Goal: Task Accomplishment & Management: Manage account settings

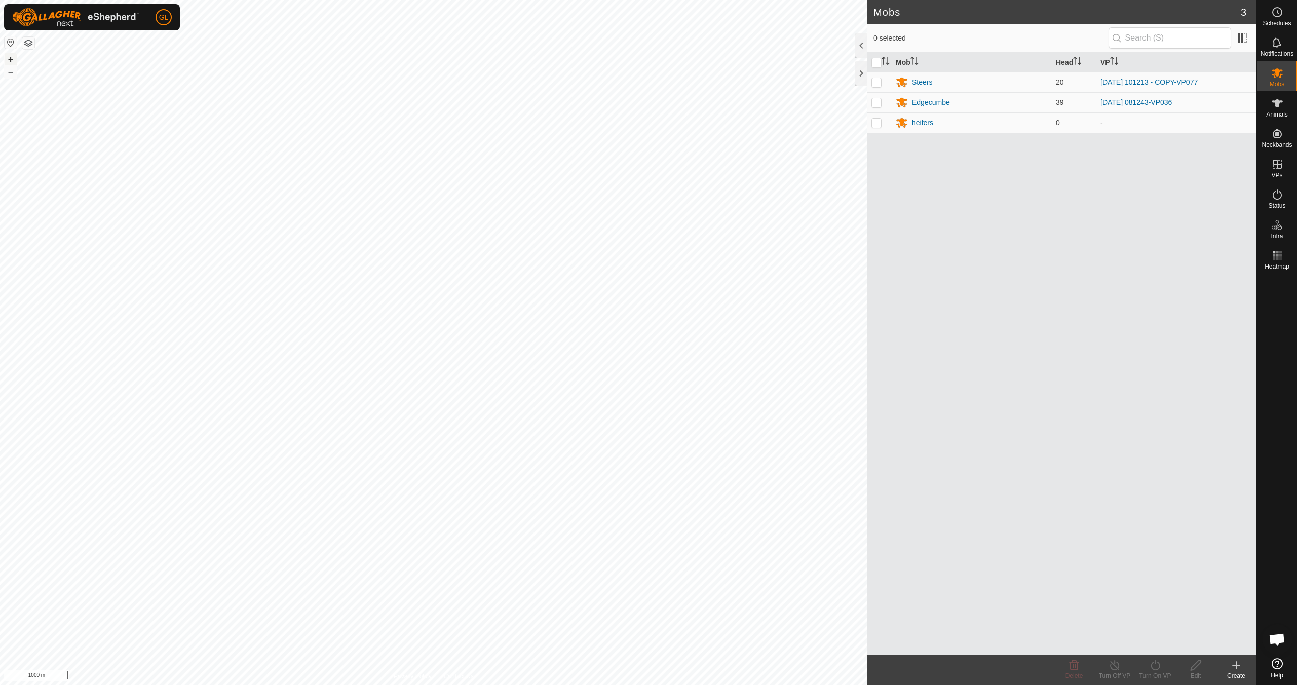
click at [10, 59] on button "+" at bounding box center [11, 59] width 12 height 12
click at [15, 74] on button "–" at bounding box center [11, 72] width 12 height 12
click at [15, 60] on button "+" at bounding box center [11, 59] width 12 height 12
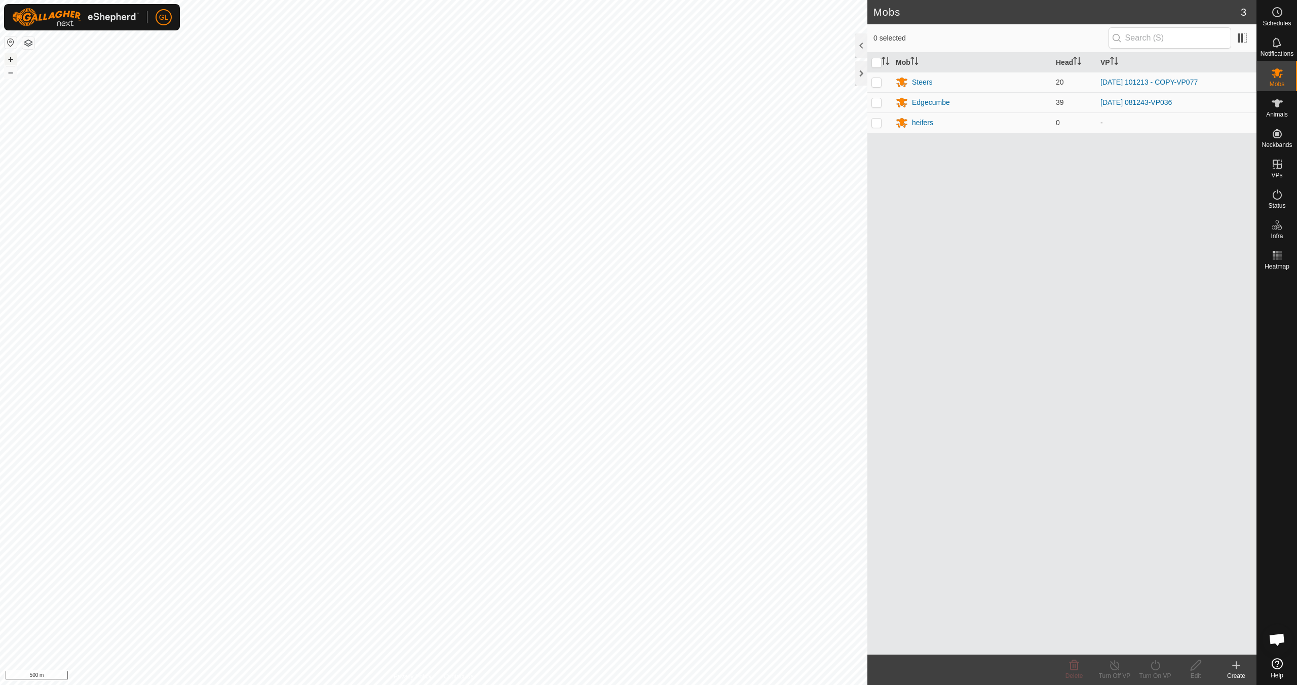
click at [14, 60] on button "+" at bounding box center [11, 59] width 12 height 12
click at [1285, 171] on es-virtualpaddocks-svg-icon at bounding box center [1277, 164] width 18 height 16
click at [1201, 163] on link "In Rotation" at bounding box center [1212, 163] width 87 height 20
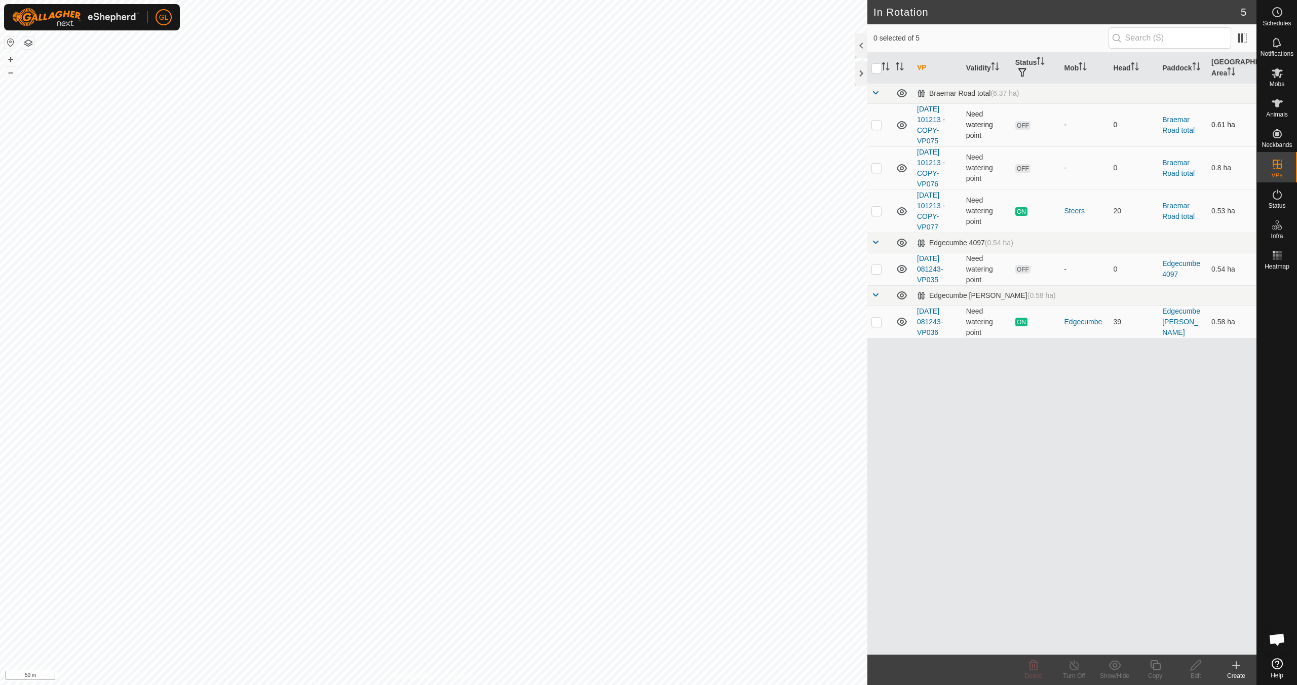
click at [876, 125] on p-checkbox at bounding box center [876, 125] width 10 height 8
checkbox input "true"
click at [881, 168] on p-checkbox at bounding box center [876, 168] width 10 height 8
checkbox input "true"
click at [1032, 668] on icon at bounding box center [1033, 665] width 12 height 12
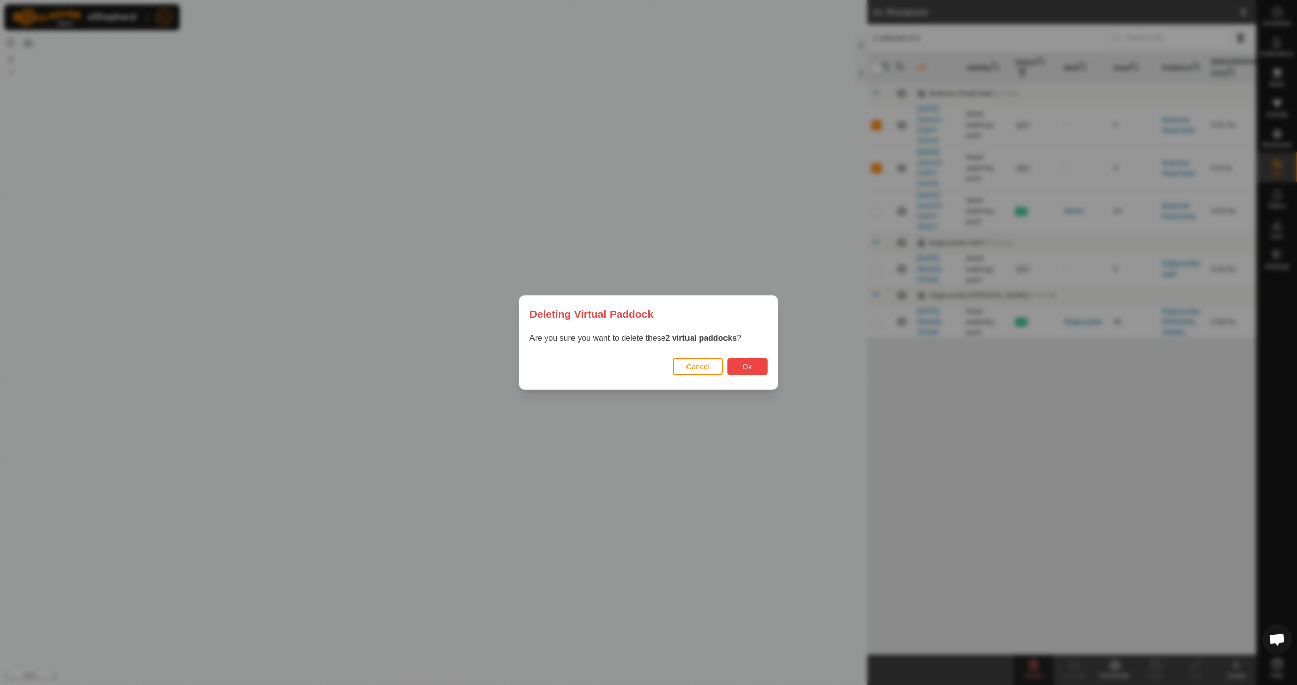
click at [750, 365] on span "Ok" at bounding box center [747, 367] width 10 height 8
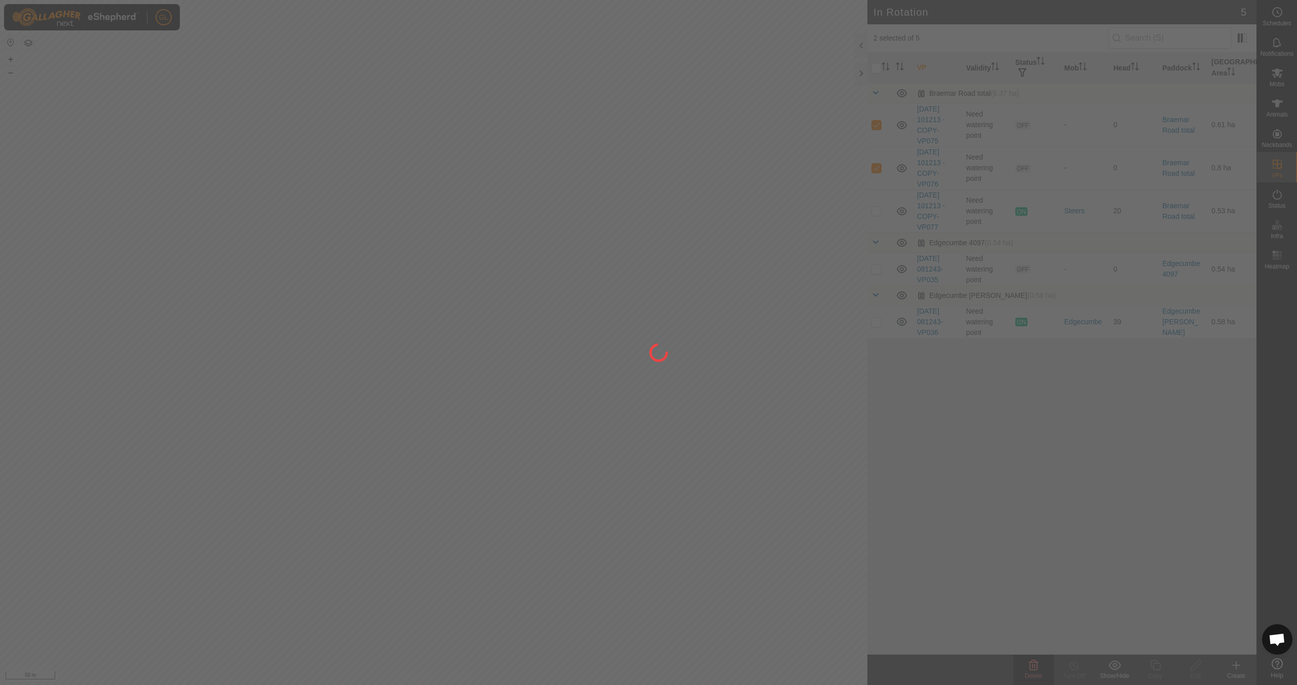
checkbox input "false"
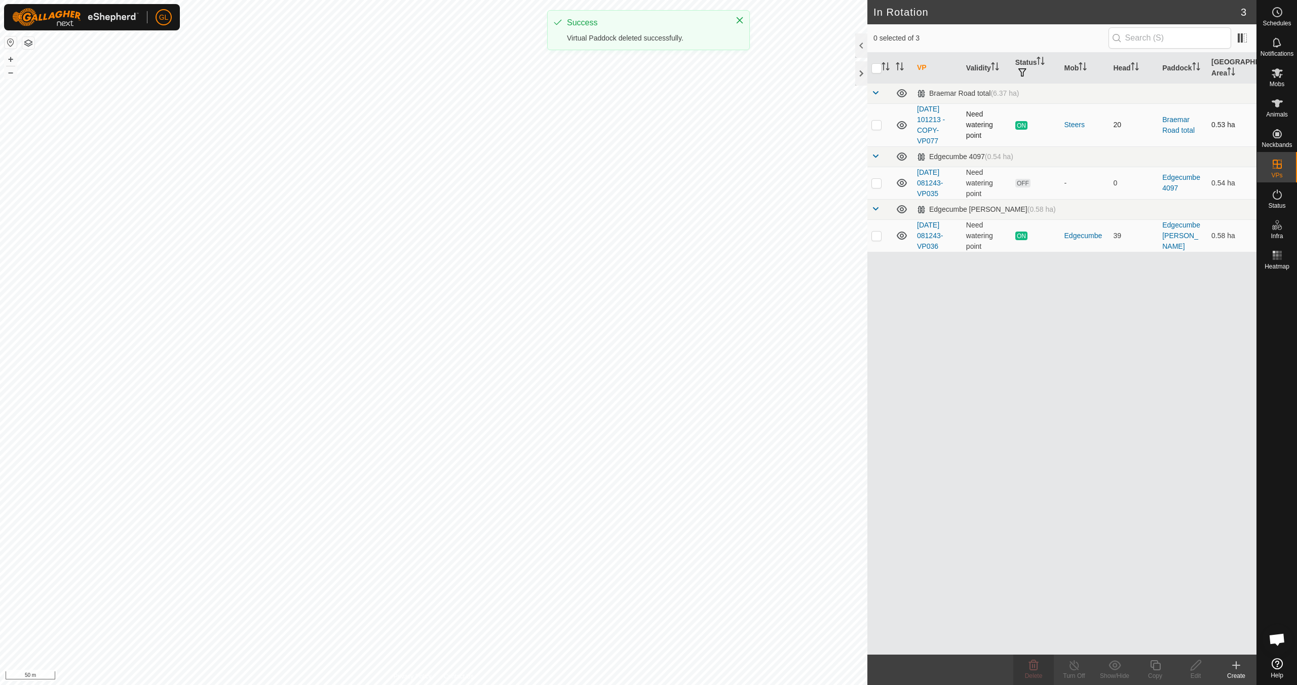
click at [876, 126] on p-checkbox at bounding box center [876, 125] width 10 height 8
checkbox input "true"
click at [1159, 670] on icon at bounding box center [1155, 665] width 10 height 10
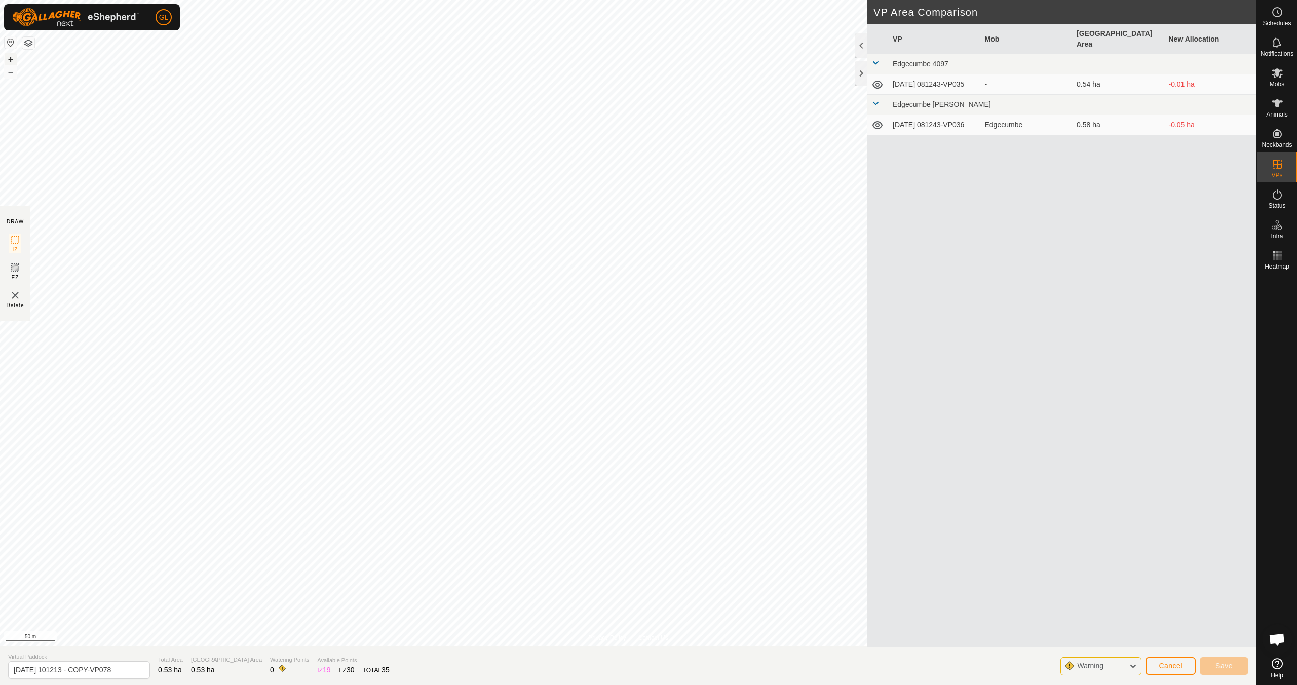
click at [12, 60] on button "+" at bounding box center [11, 59] width 12 height 12
click at [9, 59] on button "+" at bounding box center [11, 59] width 12 height 12
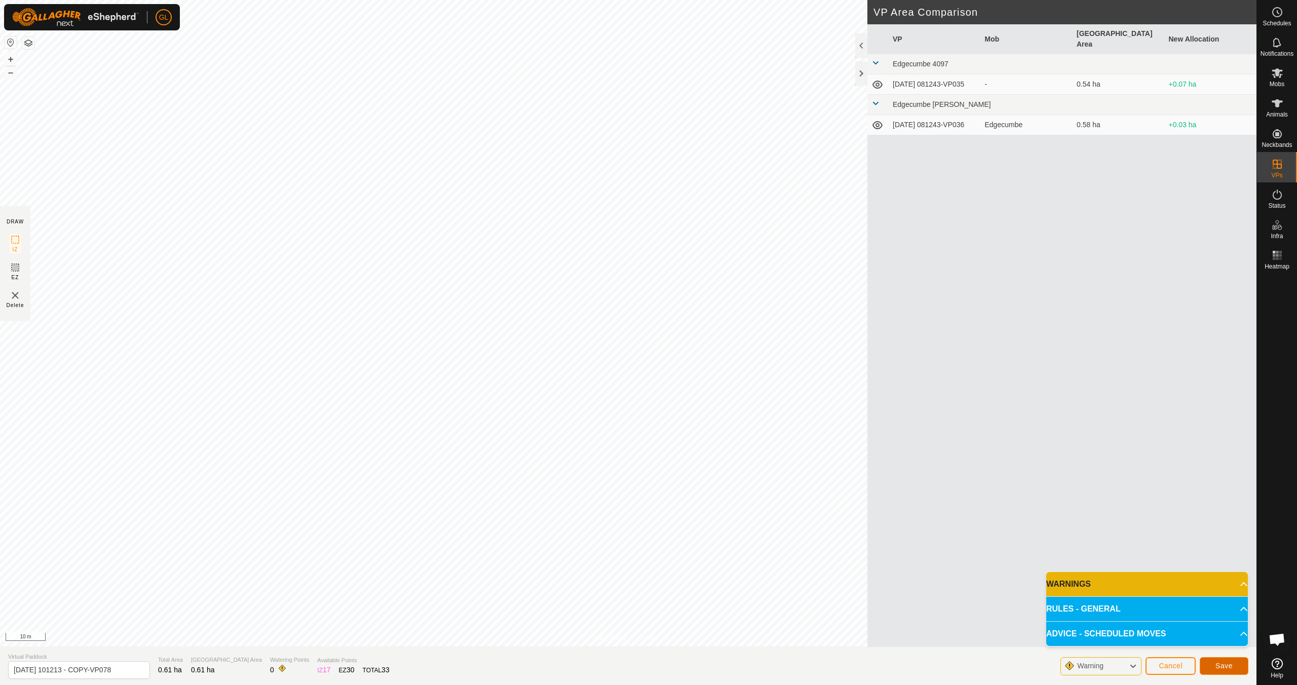
click at [1225, 665] on span "Save" at bounding box center [1223, 665] width 17 height 8
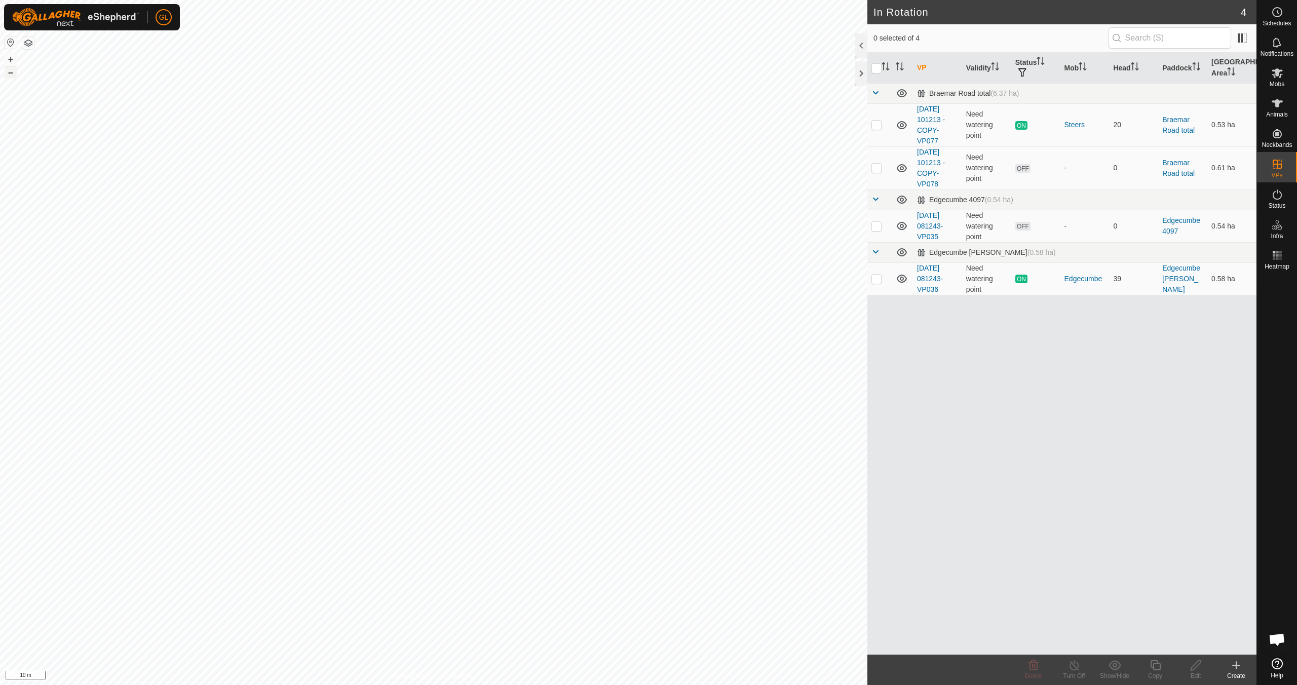
click at [8, 72] on button "–" at bounding box center [11, 72] width 12 height 12
click at [877, 168] on p-checkbox at bounding box center [876, 168] width 10 height 8
checkbox input "true"
click at [1187, 667] on edit-svg-icon at bounding box center [1195, 665] width 41 height 12
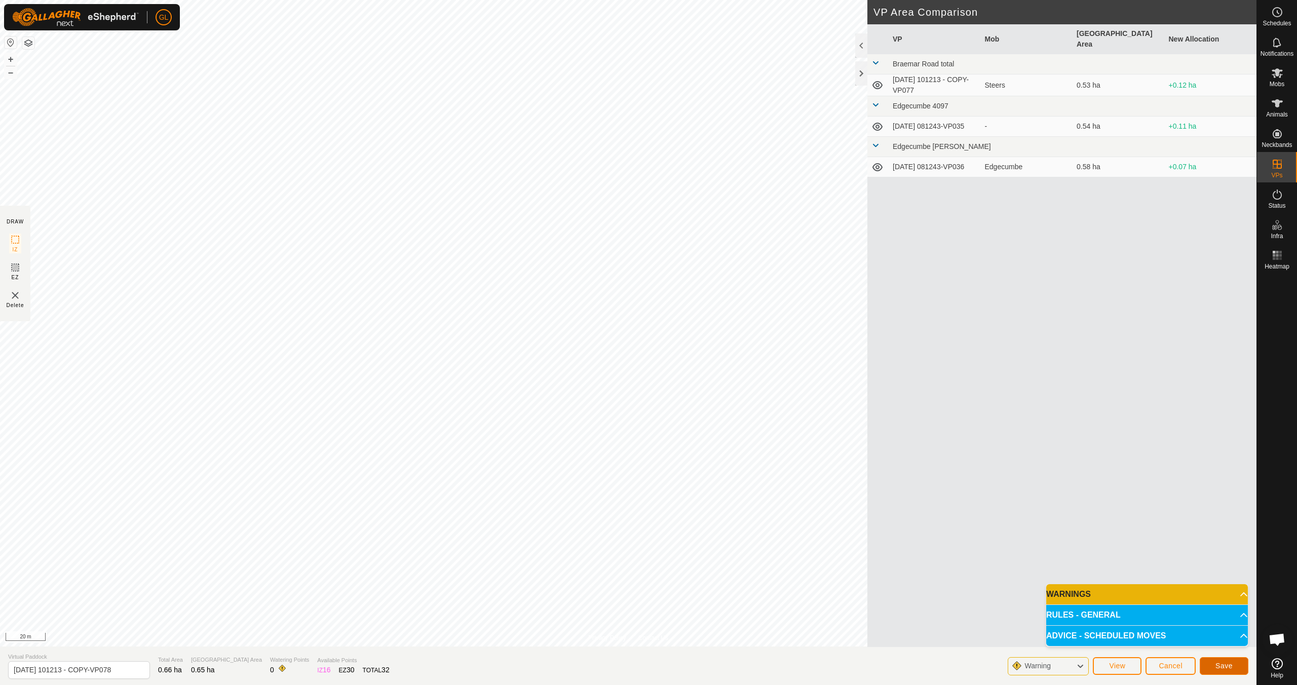
click at [1222, 660] on button "Save" at bounding box center [1223, 666] width 49 height 18
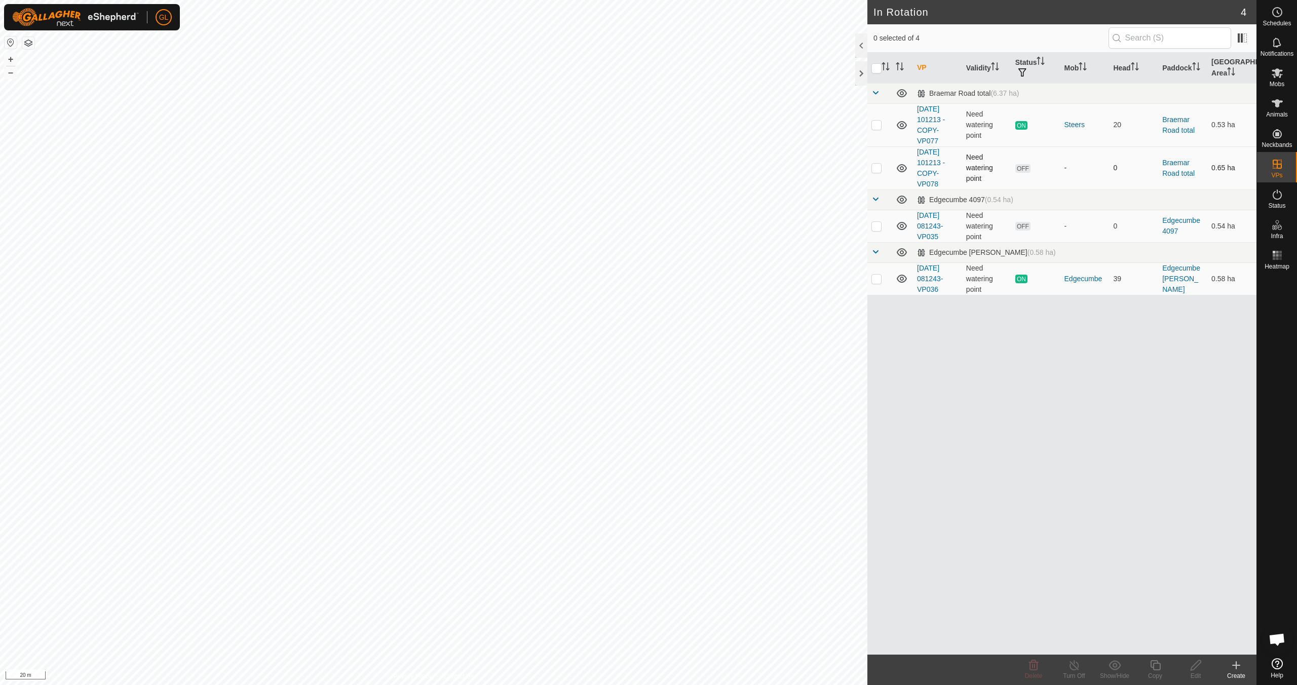
click at [874, 168] on p-checkbox at bounding box center [876, 168] width 10 height 8
checkbox input "true"
click at [1194, 668] on icon at bounding box center [1195, 665] width 10 height 10
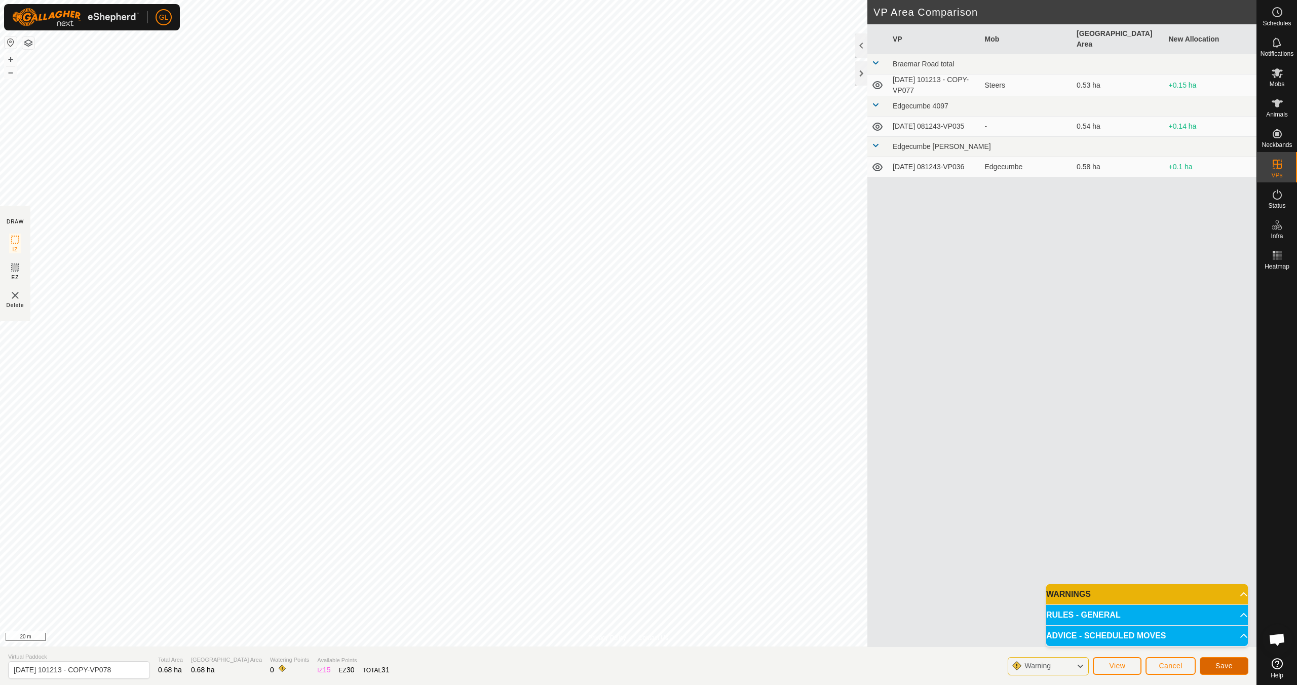
click at [1225, 665] on span "Save" at bounding box center [1223, 665] width 17 height 8
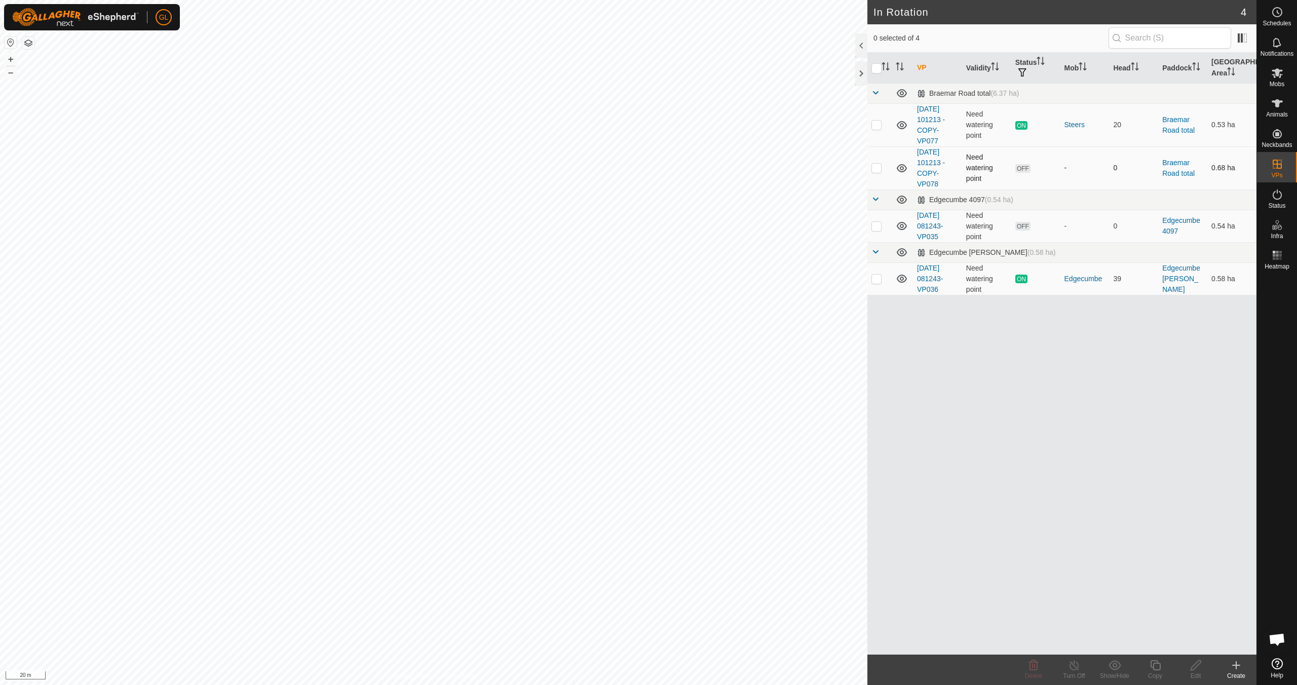
click at [876, 169] on p-checkbox at bounding box center [876, 168] width 10 height 8
checkbox input "true"
click at [1198, 670] on icon at bounding box center [1195, 665] width 13 height 12
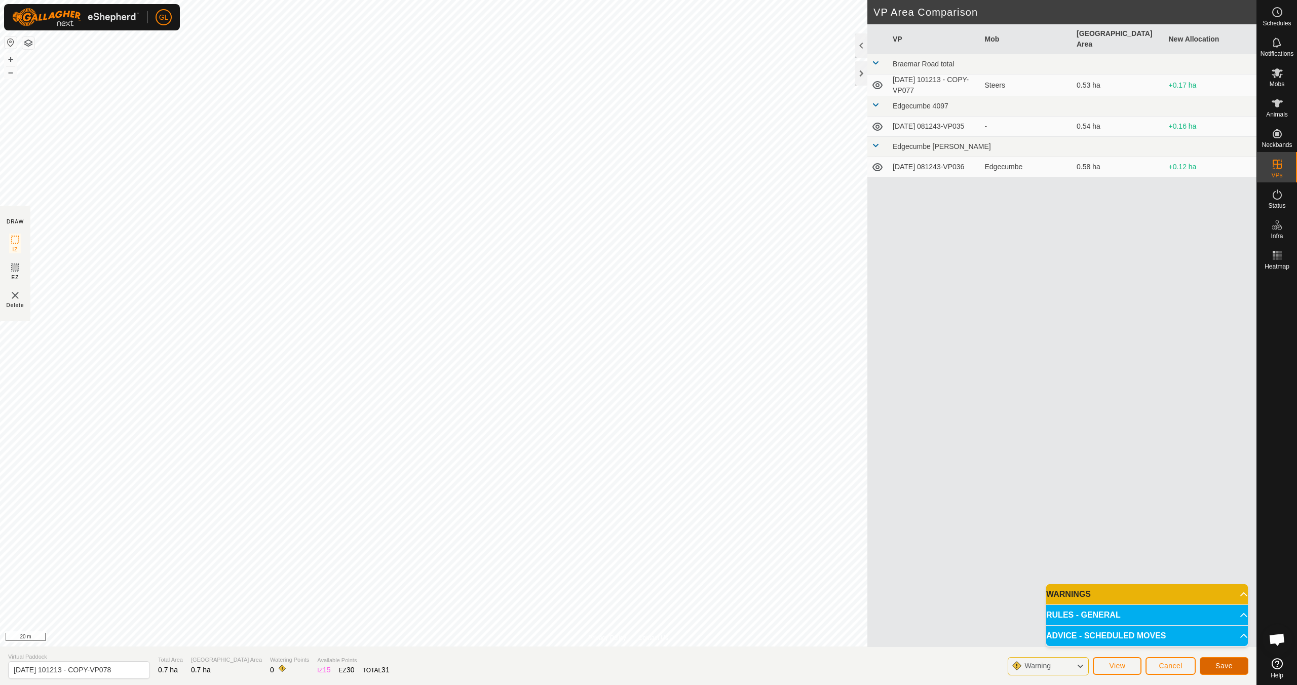
click at [1231, 668] on span "Save" at bounding box center [1223, 665] width 17 height 8
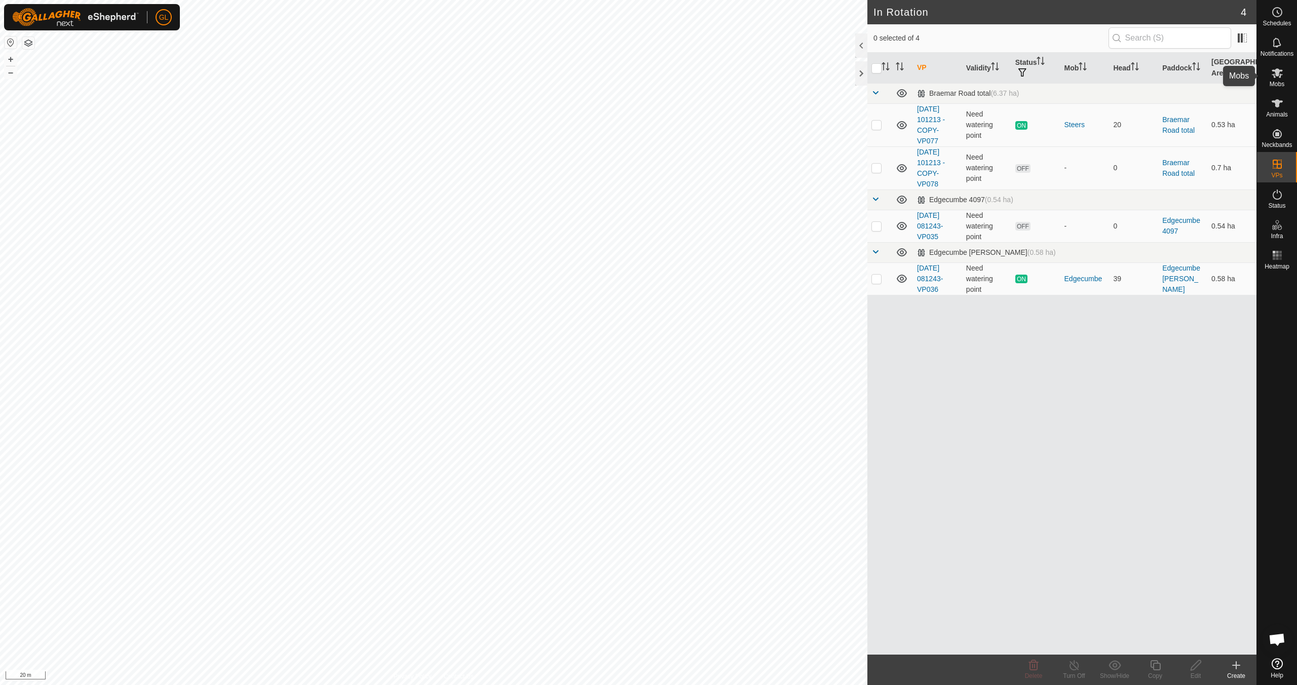
click at [1277, 78] on icon at bounding box center [1277, 73] width 12 height 12
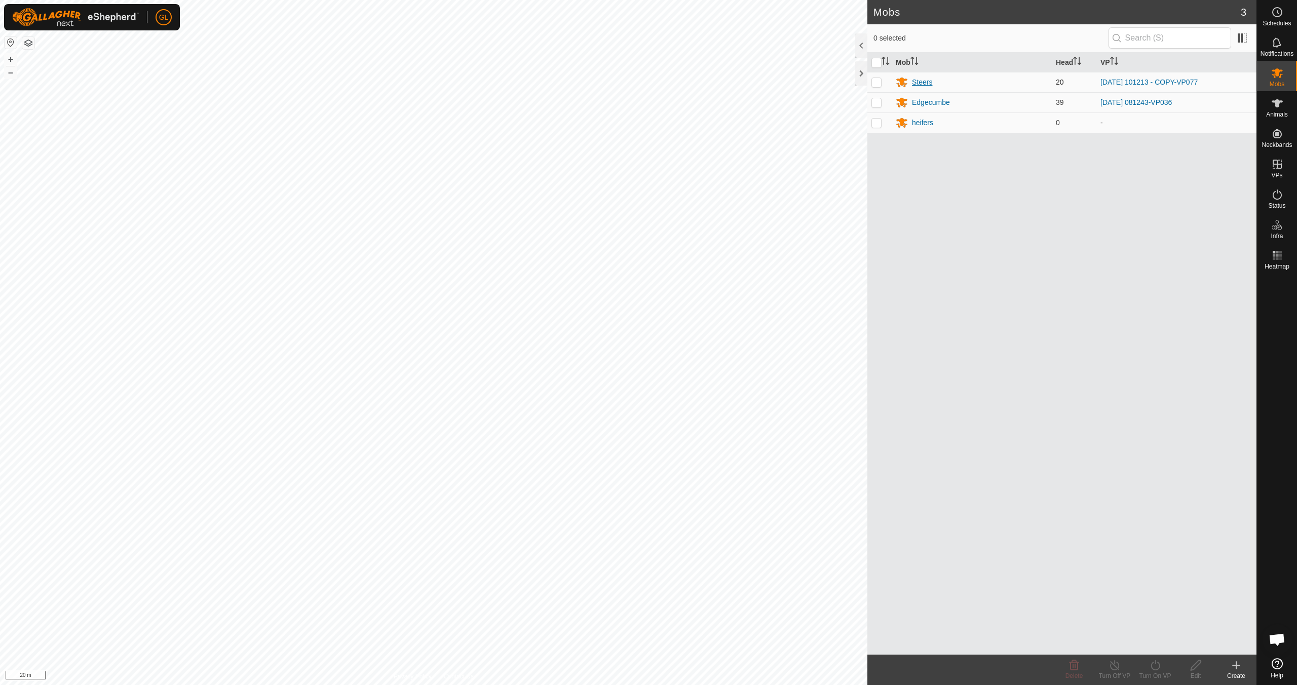
click at [921, 81] on div "Steers" at bounding box center [922, 82] width 20 height 11
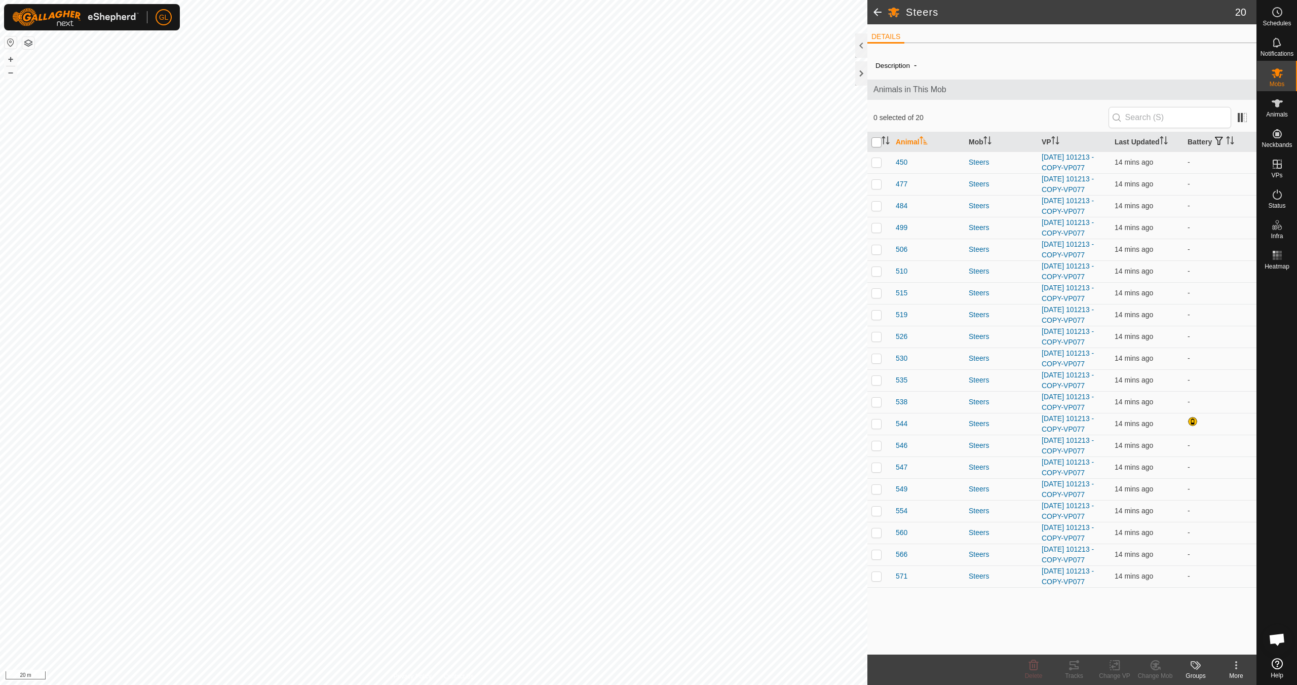
click at [876, 142] on input "checkbox" at bounding box center [876, 142] width 10 height 10
checkbox input "true"
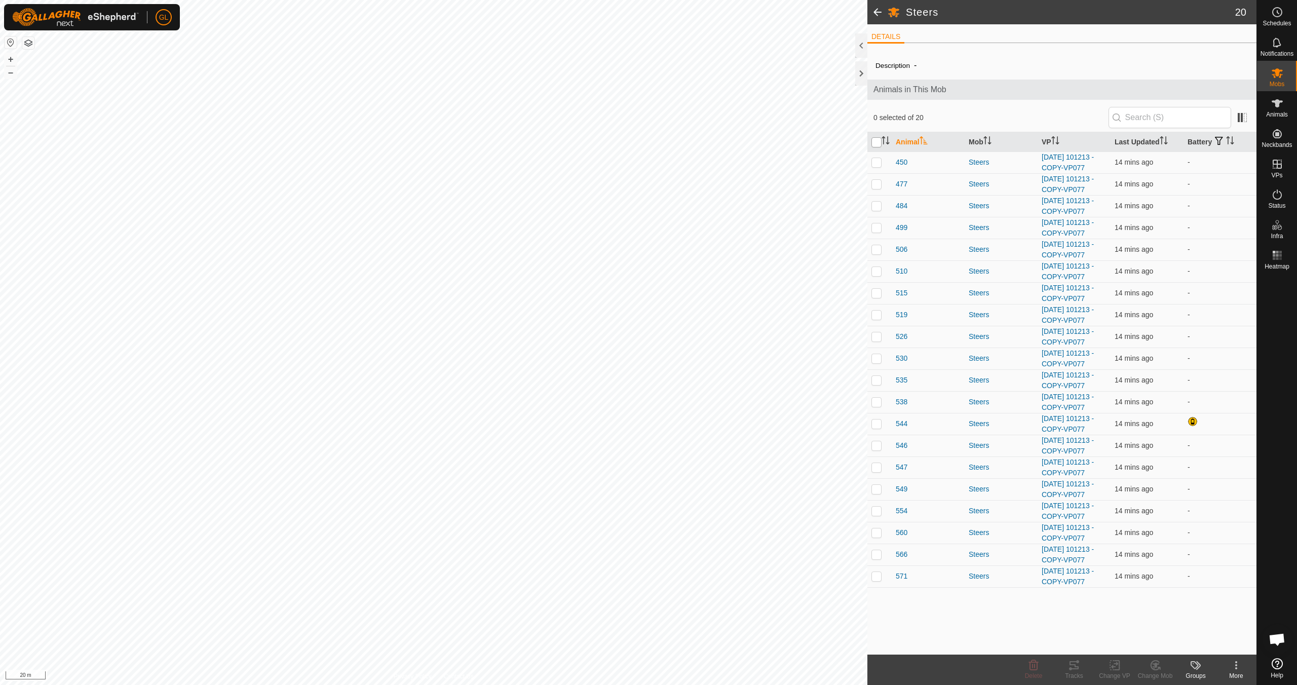
checkbox input "true"
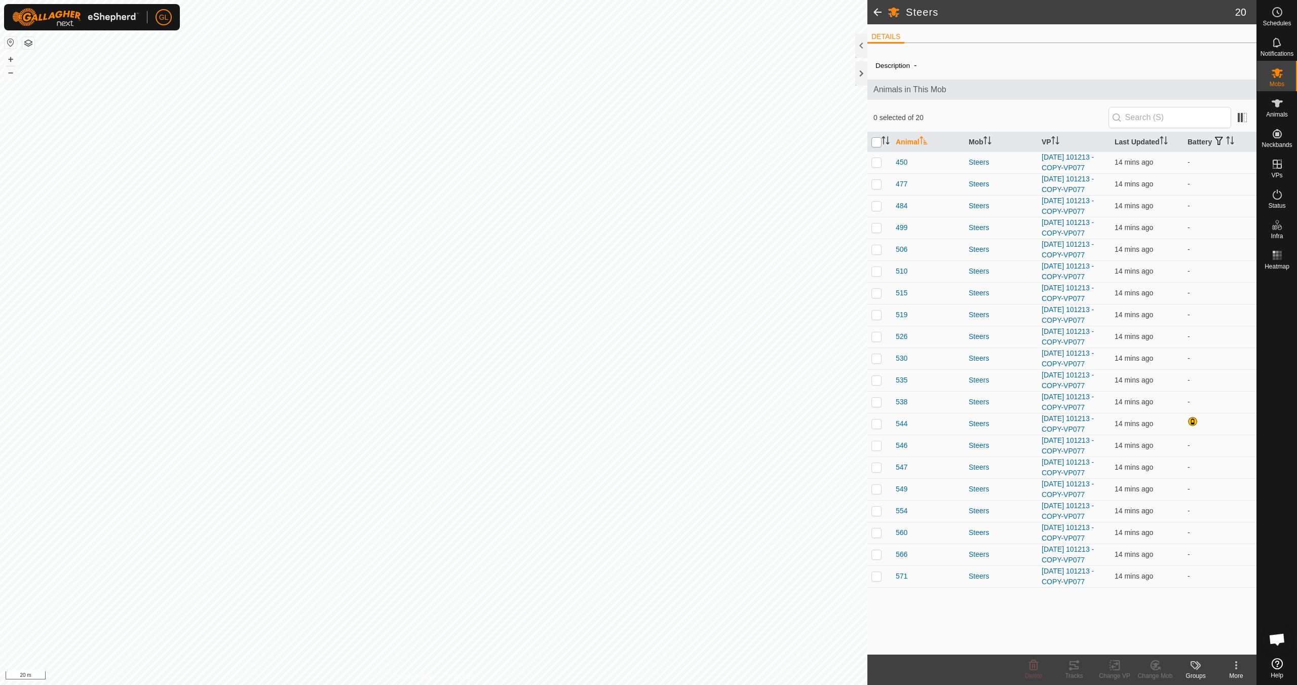
checkbox input "true"
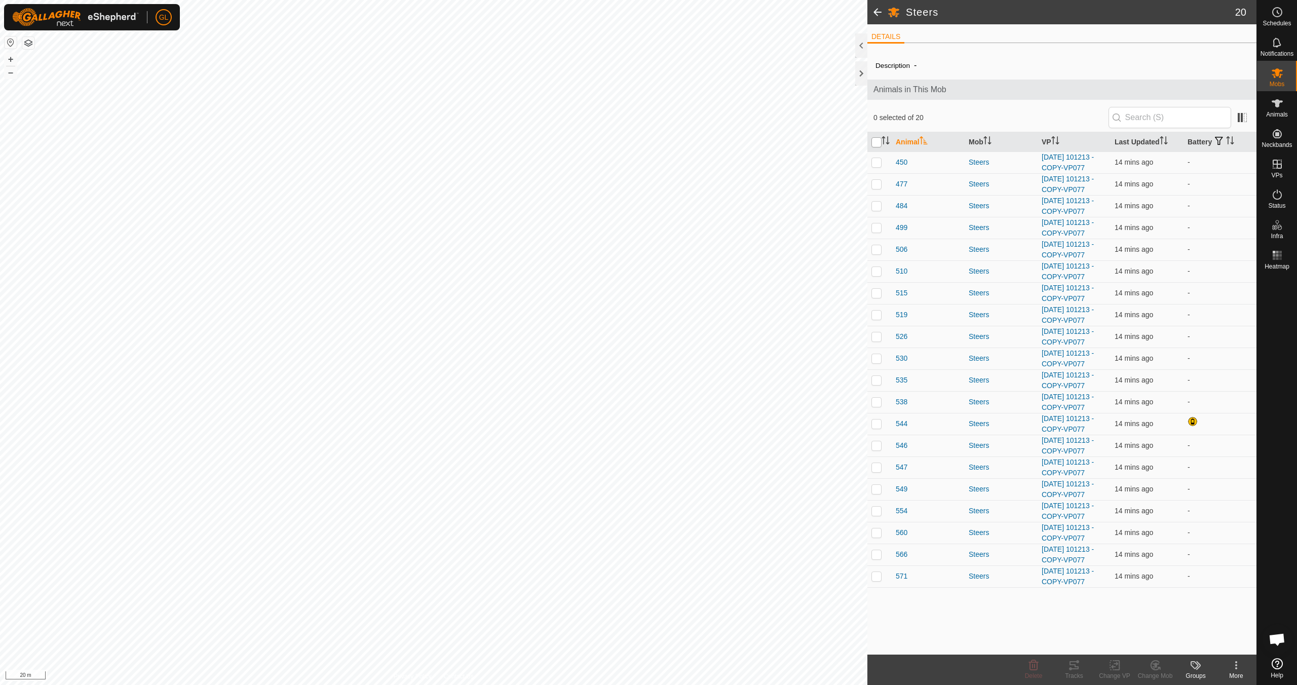
checkbox input "true"
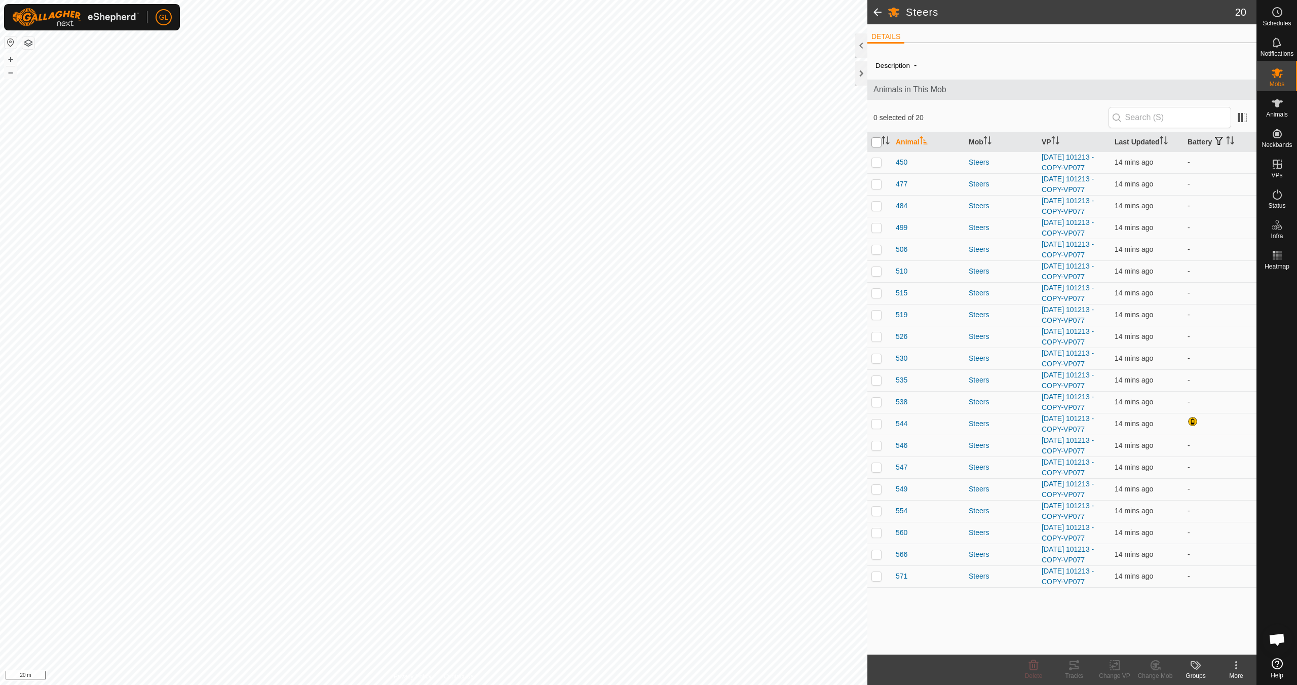
checkbox input "true"
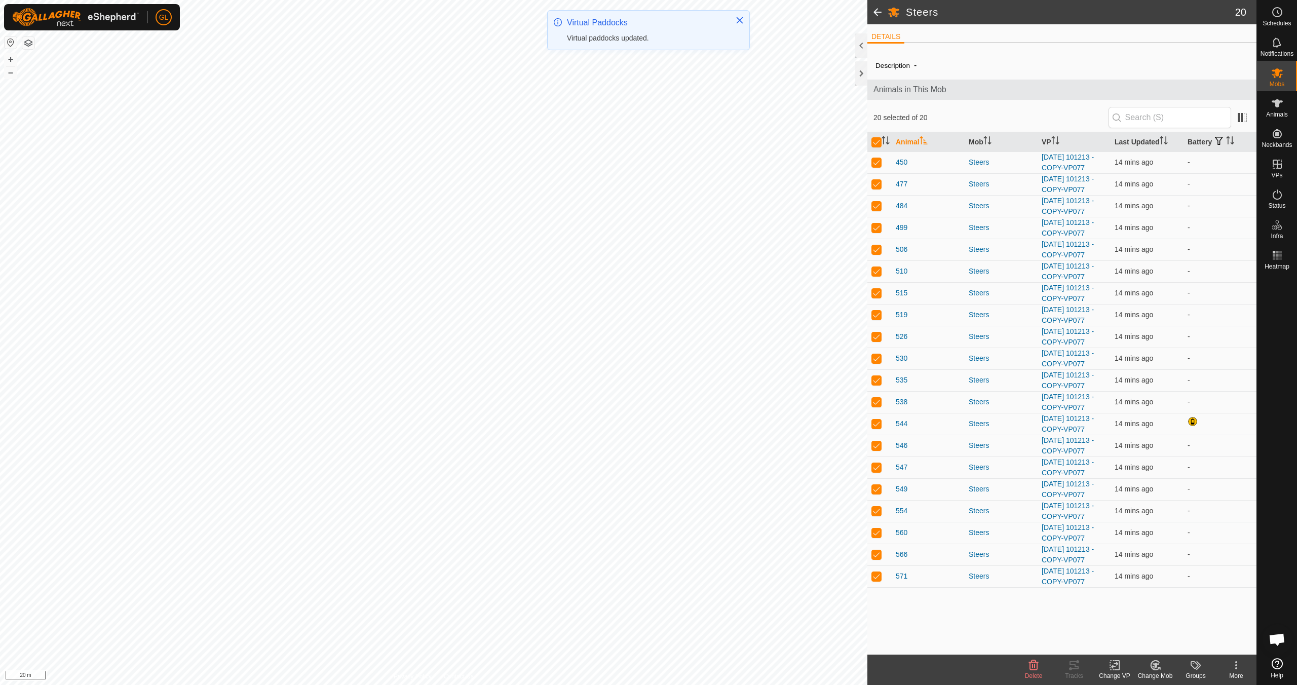
click at [1113, 670] on rect at bounding box center [1114, 664] width 9 height 9
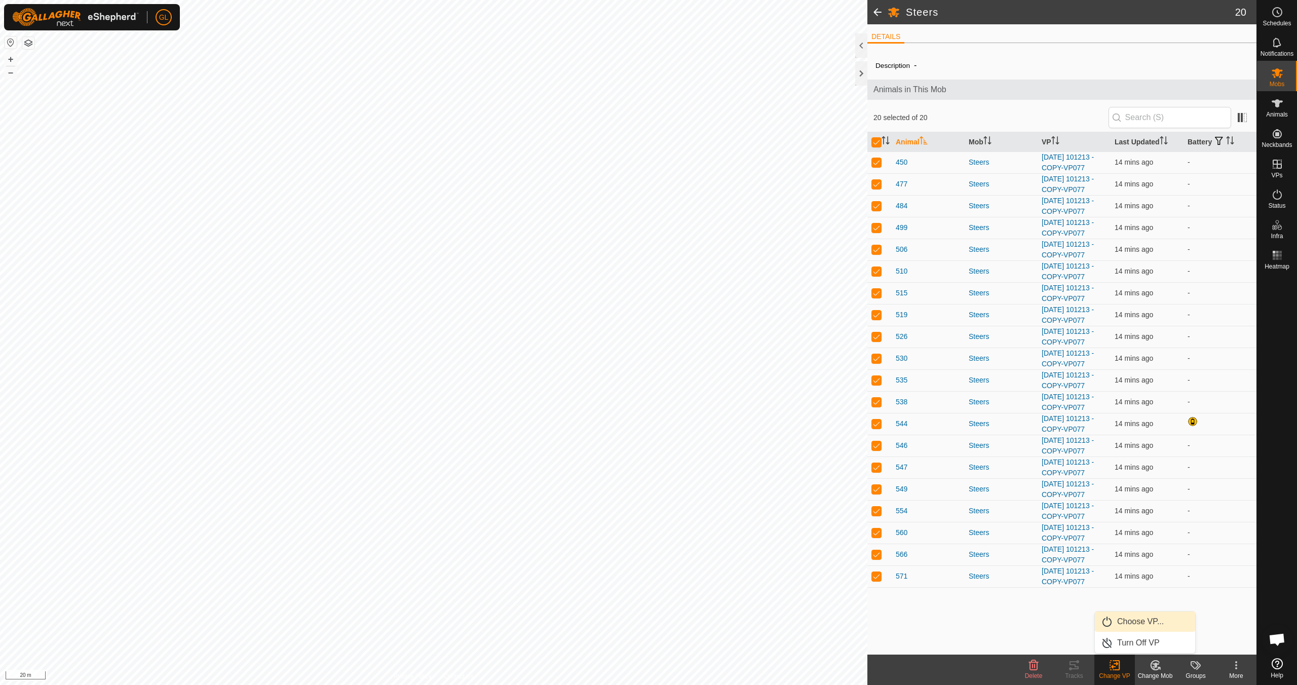
click at [1133, 623] on link "Choose VP..." at bounding box center [1144, 621] width 100 height 20
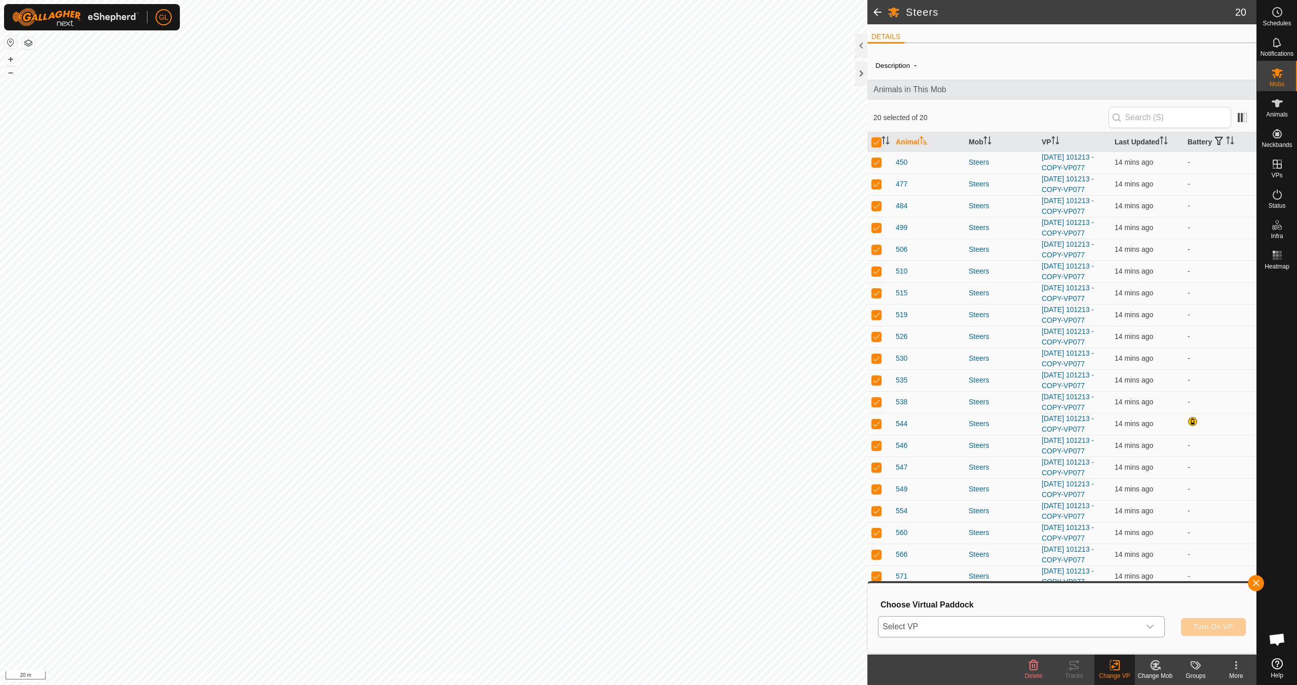
click at [1149, 624] on icon "dropdown trigger" at bounding box center [1150, 626] width 8 height 8
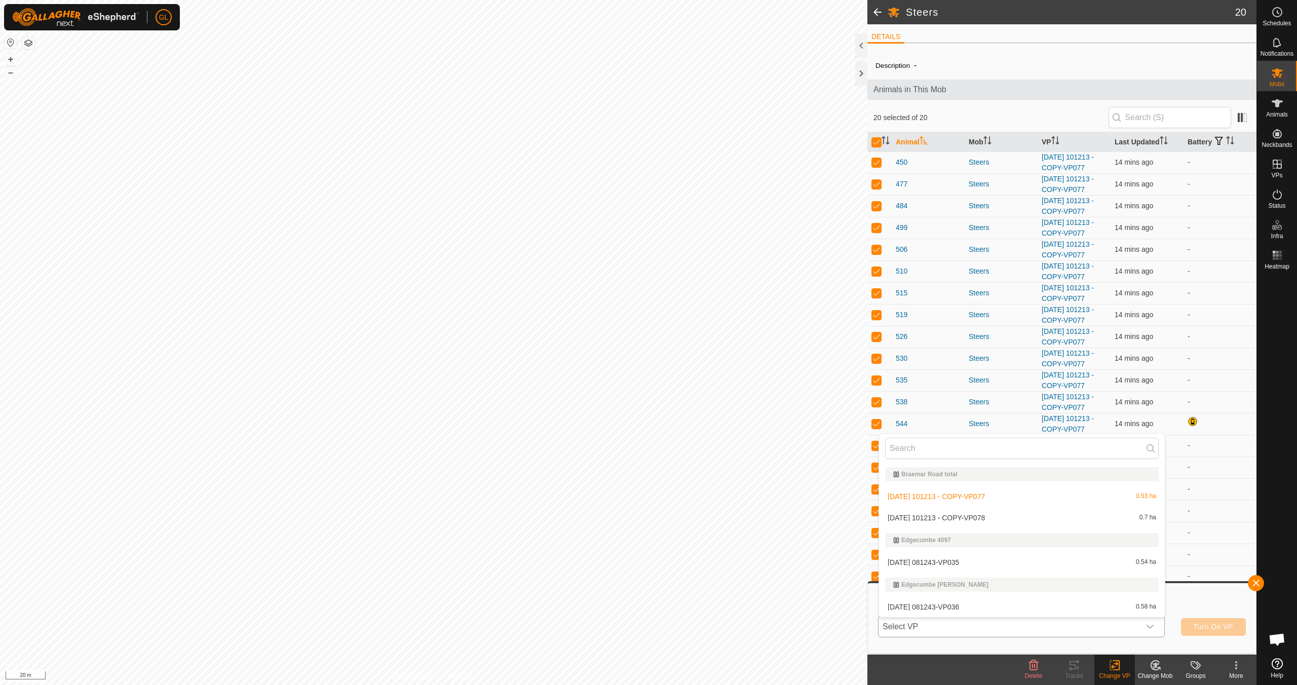
click at [1033, 518] on li "[DATE] 101213 - COPY-VP078 0.7 ha" at bounding box center [1022, 517] width 286 height 20
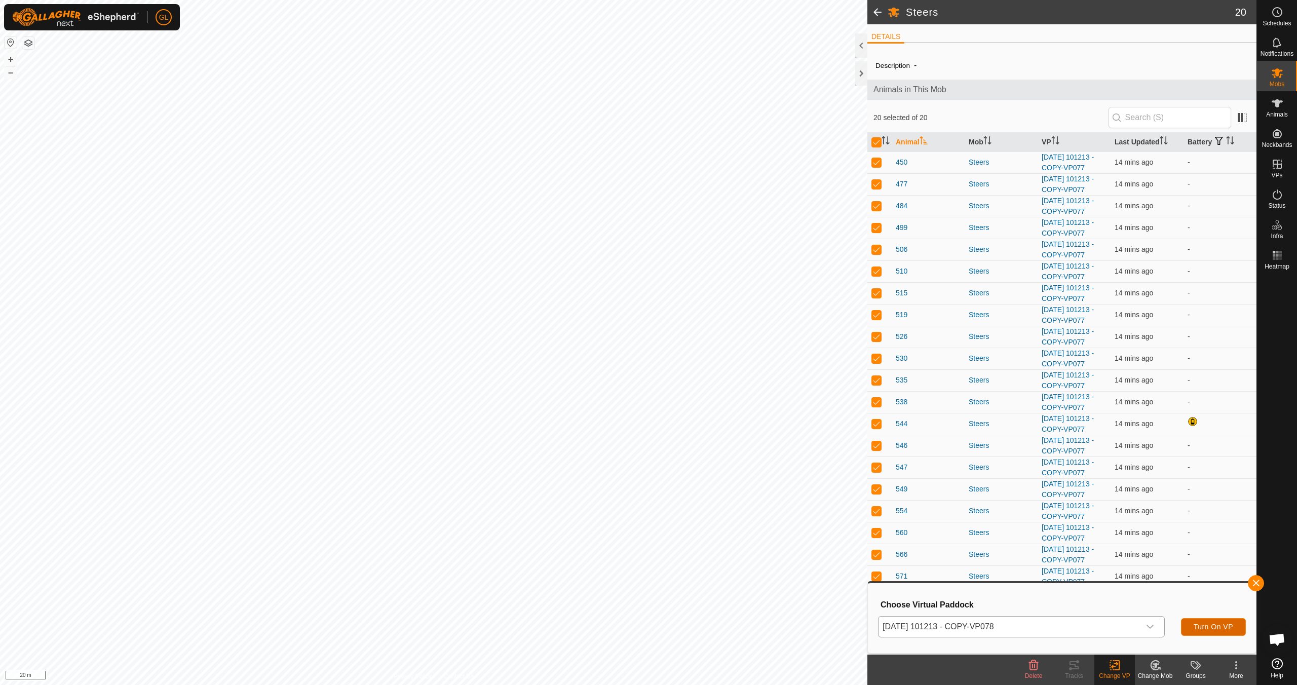
click at [1210, 632] on button "Turn On VP" at bounding box center [1213, 627] width 65 height 18
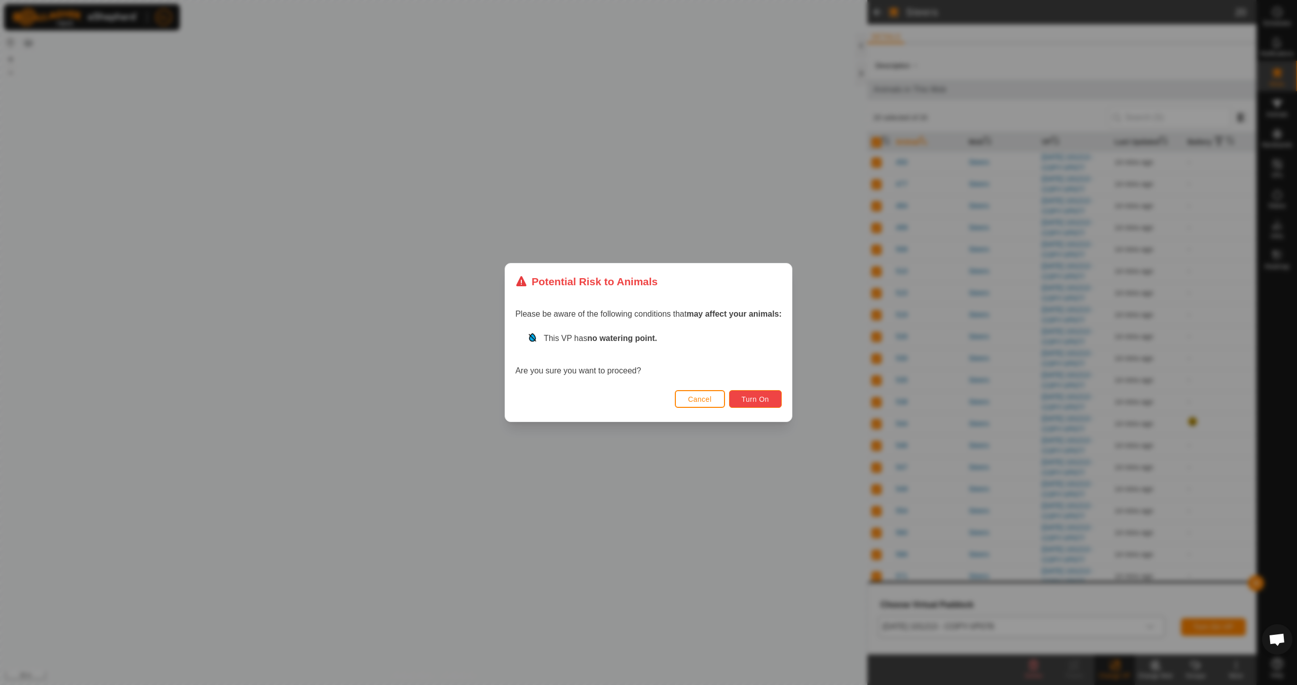
click at [764, 398] on span "Turn On" at bounding box center [754, 399] width 27 height 8
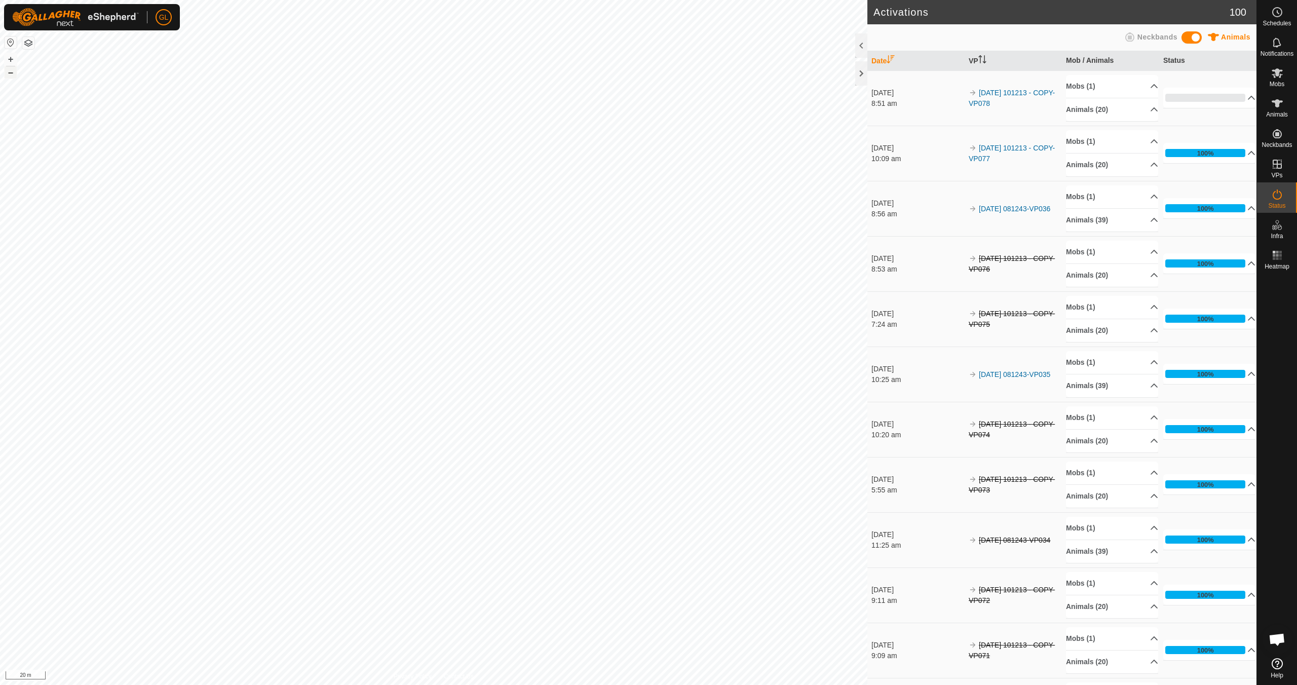
click at [12, 73] on button "–" at bounding box center [11, 72] width 12 height 12
click at [12, 72] on button "–" at bounding box center [11, 72] width 12 height 12
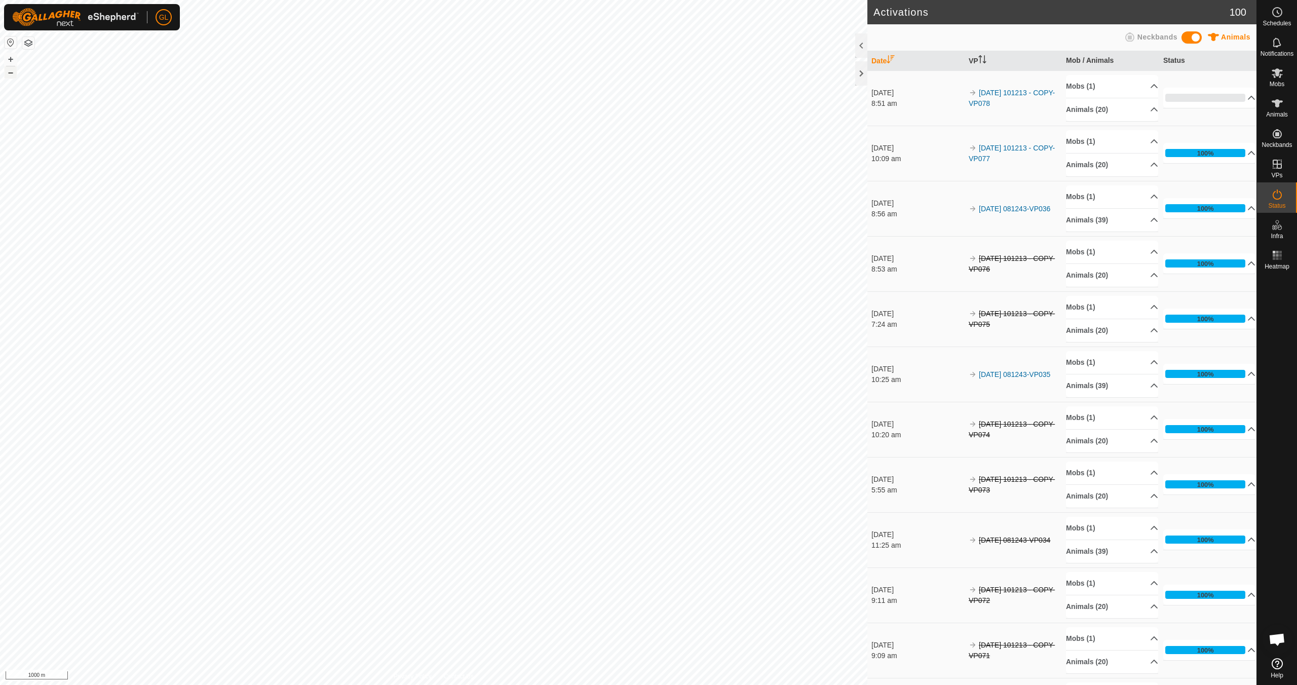
click at [12, 72] on button "–" at bounding box center [11, 72] width 12 height 12
click at [11, 57] on button "+" at bounding box center [11, 59] width 12 height 12
click at [8, 56] on button "+" at bounding box center [11, 59] width 12 height 12
click at [12, 75] on button "–" at bounding box center [11, 72] width 12 height 12
click at [10, 58] on button "+" at bounding box center [11, 59] width 12 height 12
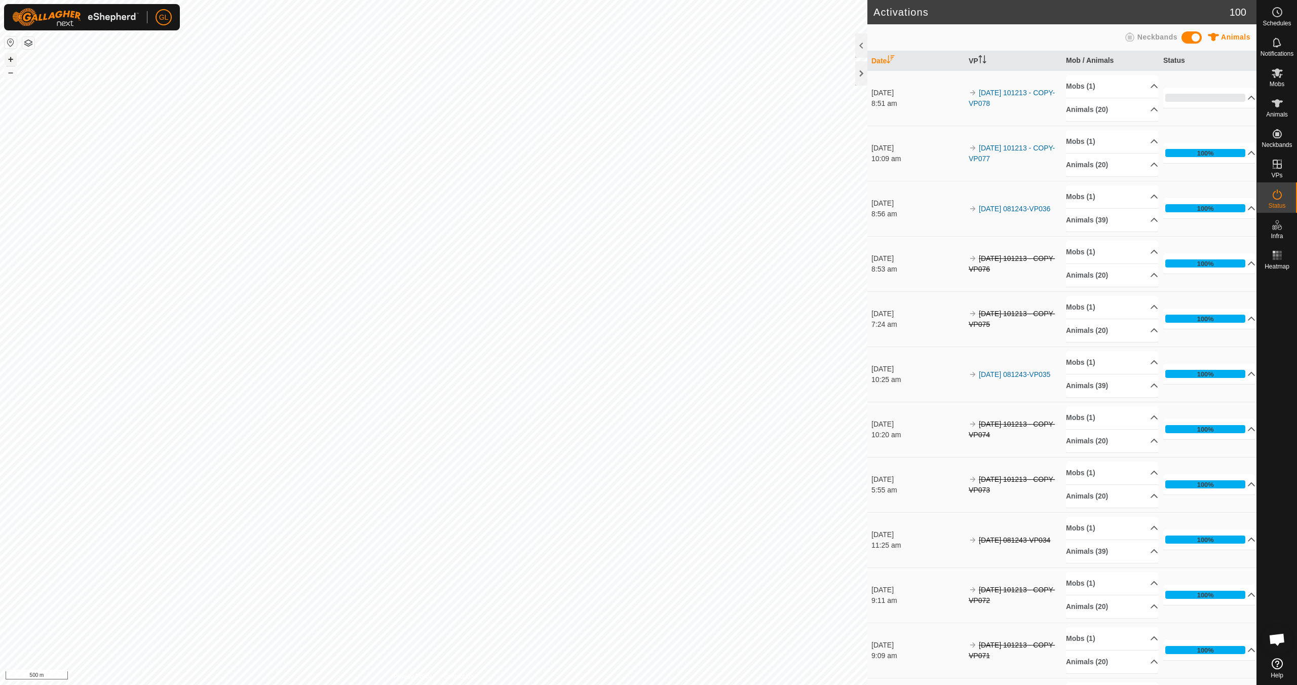
click at [10, 58] on button "+" at bounding box center [11, 59] width 12 height 12
click at [10, 57] on button "+" at bounding box center [11, 59] width 12 height 12
click at [11, 58] on button "+" at bounding box center [11, 59] width 12 height 12
click at [1203, 164] on link "In Rotation" at bounding box center [1212, 163] width 87 height 20
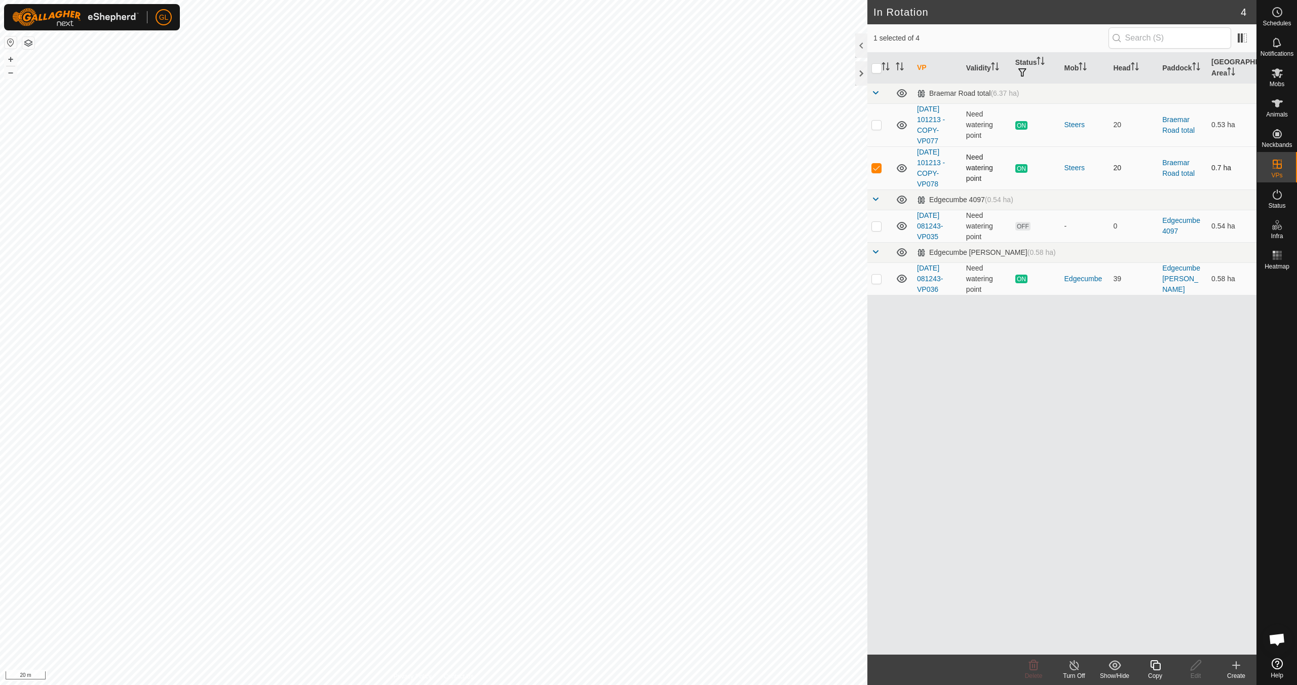
click at [875, 168] on p-checkbox at bounding box center [876, 168] width 10 height 8
checkbox input "false"
click at [1277, 80] on es-mob-svg-icon at bounding box center [1277, 73] width 18 height 16
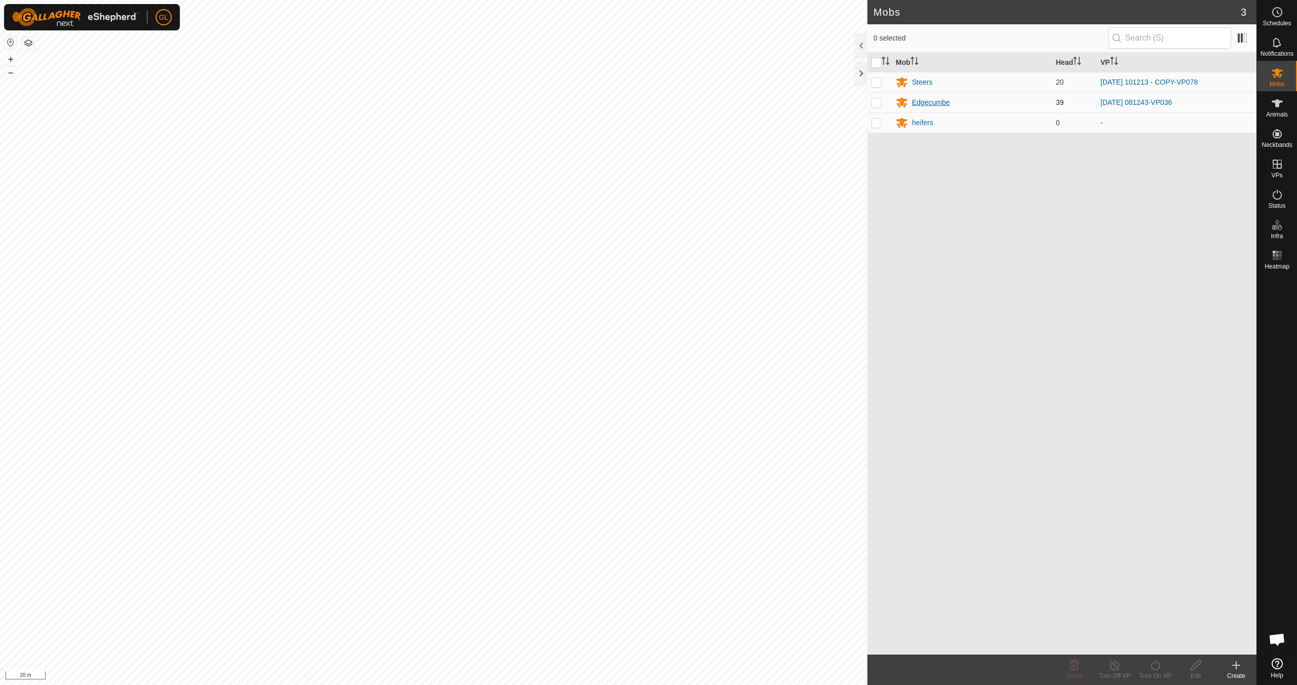
click at [935, 103] on div "Edgecumbe" at bounding box center [931, 102] width 38 height 11
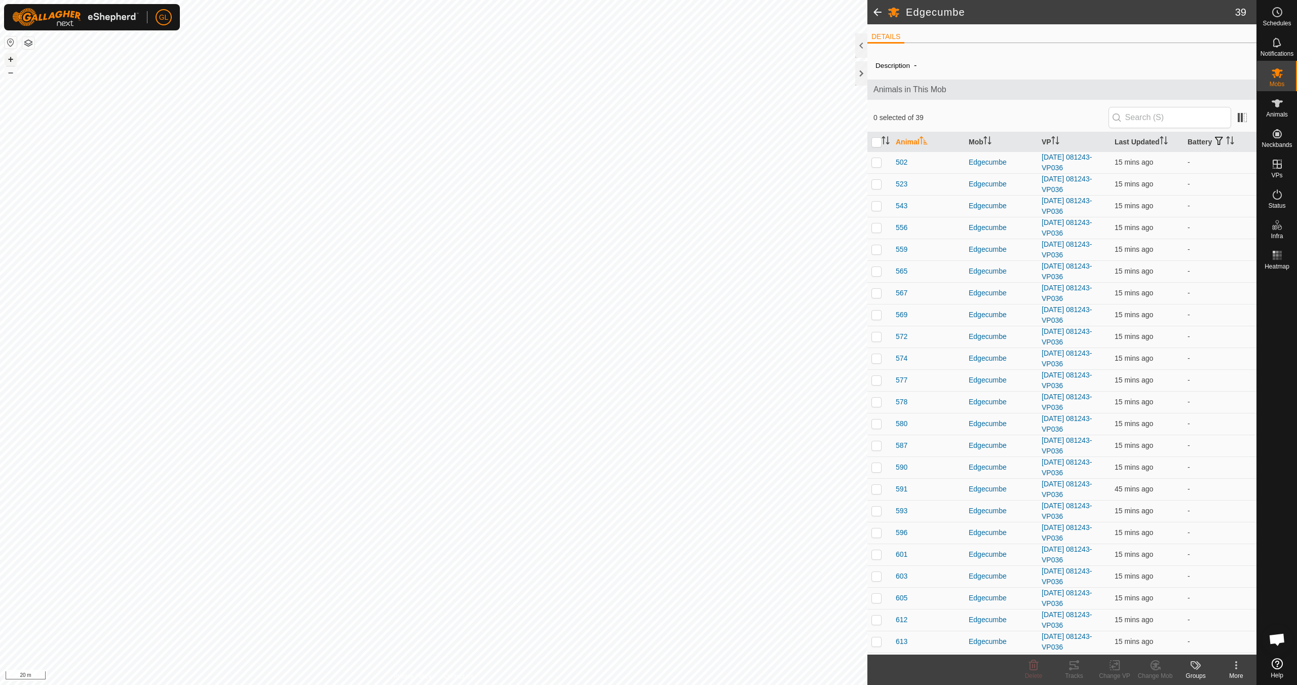
click at [11, 60] on button "+" at bounding box center [11, 59] width 12 height 12
click at [1234, 118] on span at bounding box center [1242, 117] width 16 height 16
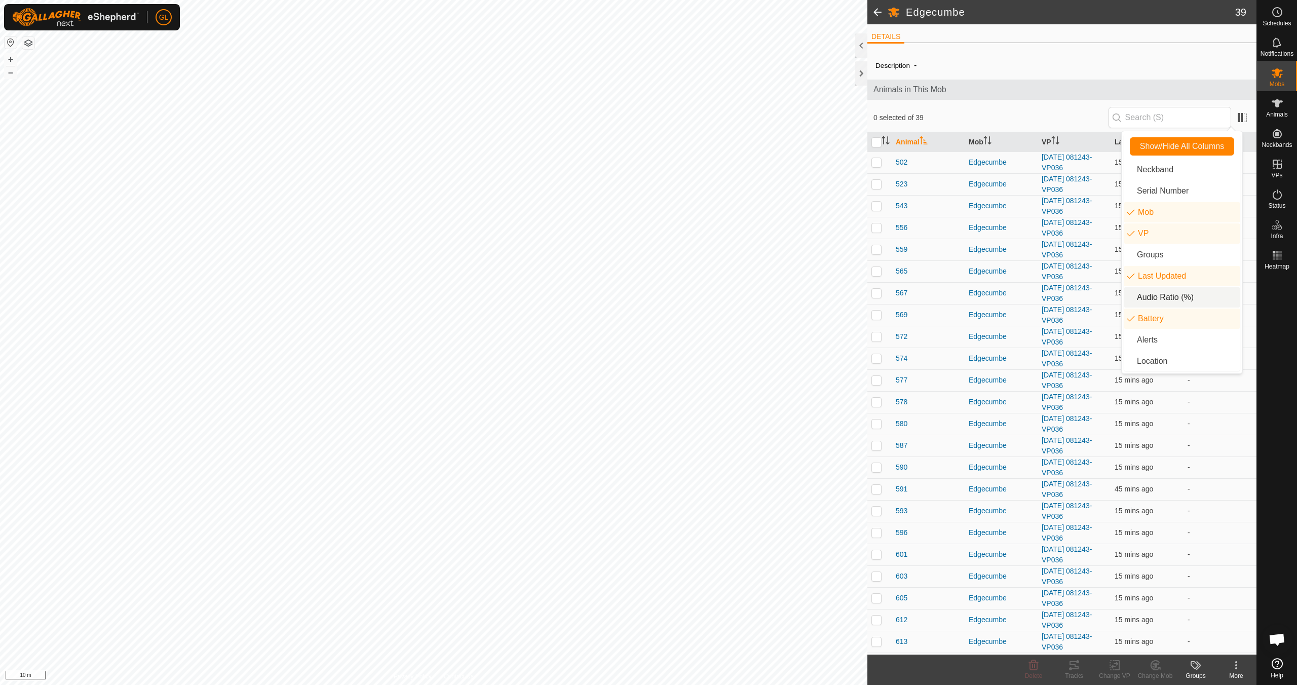
click at [1169, 294] on li "Audio Ratio (%)" at bounding box center [1181, 297] width 116 height 20
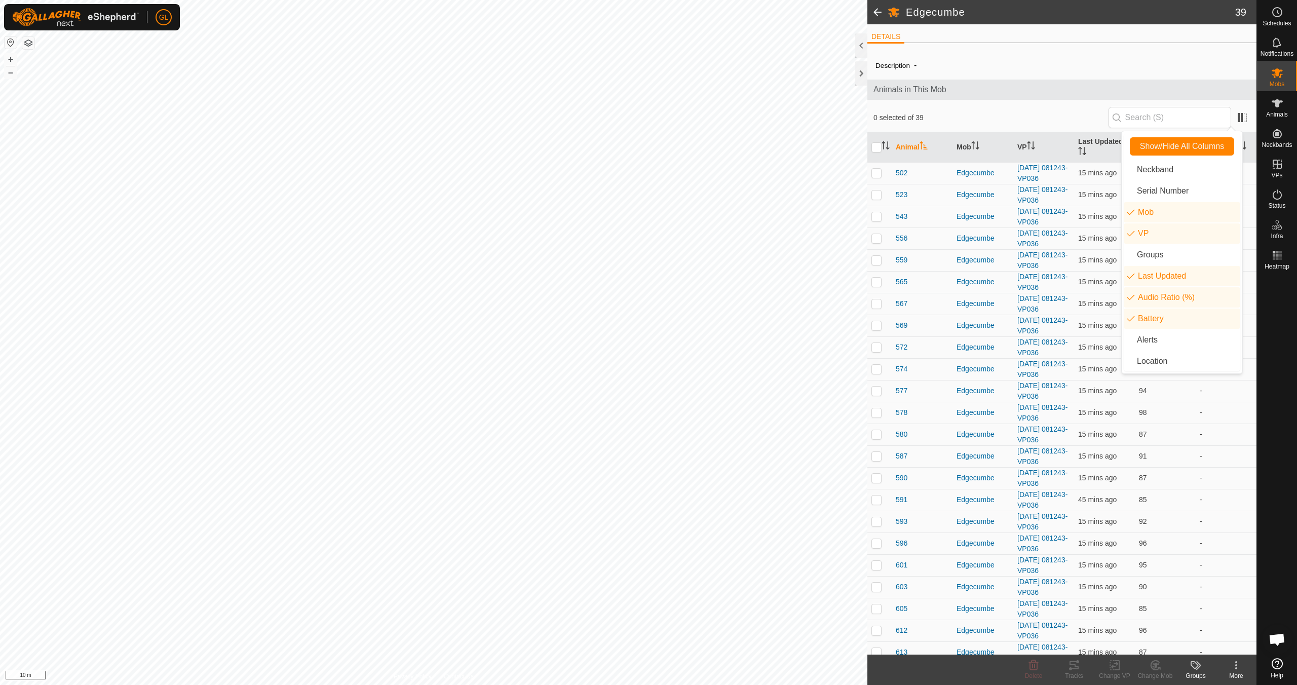
click at [1080, 101] on div "Description - Animals in This Mob 0 selected of 39 Animal Mob VP Last Updated A…" at bounding box center [1061, 531] width 389 height 961
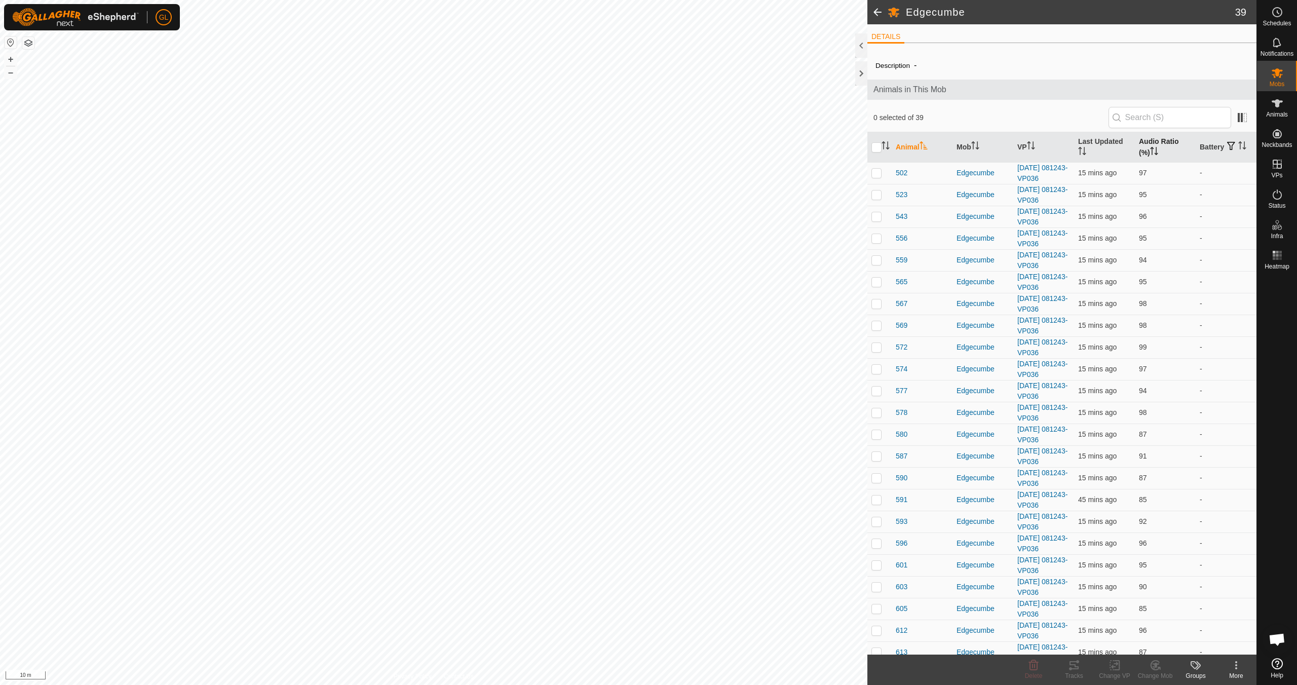
click at [1154, 152] on icon "Activate to sort" at bounding box center [1154, 151] width 8 height 8
click at [878, 174] on p-checkbox at bounding box center [876, 173] width 10 height 8
checkbox input "true"
click at [1075, 675] on div "Tracks" at bounding box center [1073, 675] width 41 height 9
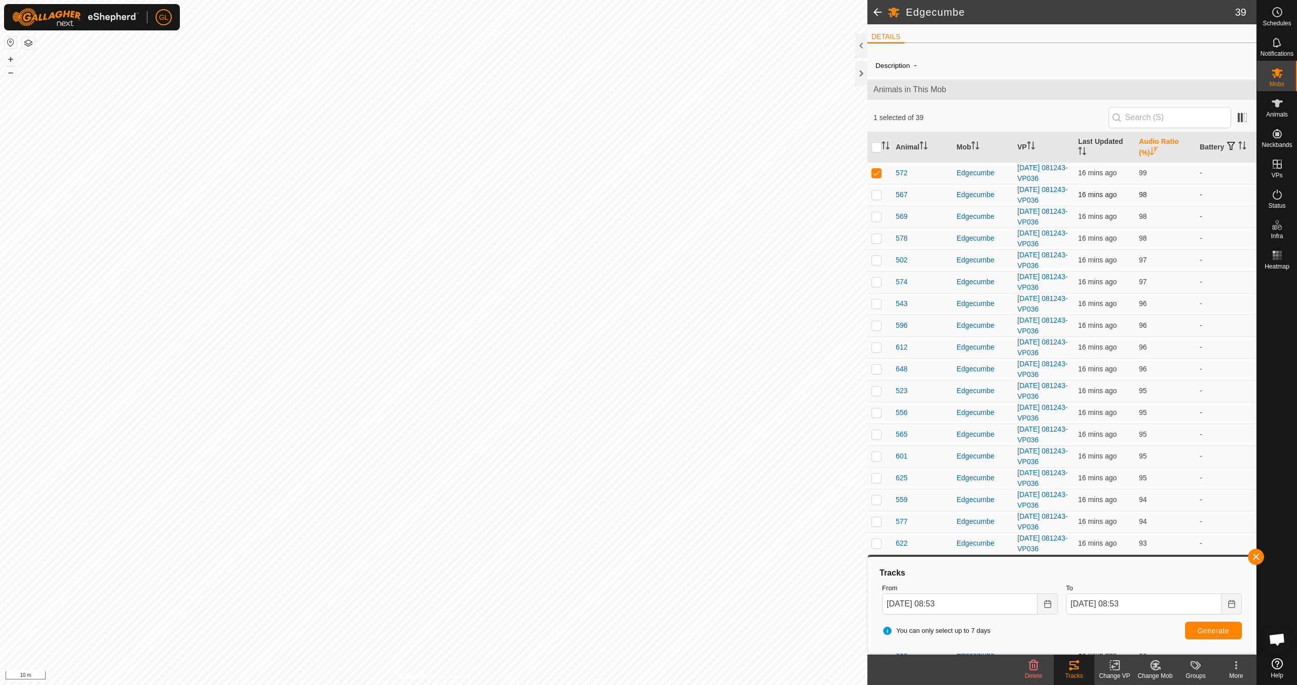
click at [876, 196] on p-checkbox at bounding box center [876, 194] width 10 height 8
checkbox input "true"
click at [874, 217] on p-checkbox at bounding box center [876, 216] width 10 height 8
checkbox input "true"
click at [873, 240] on p-checkbox at bounding box center [876, 238] width 10 height 8
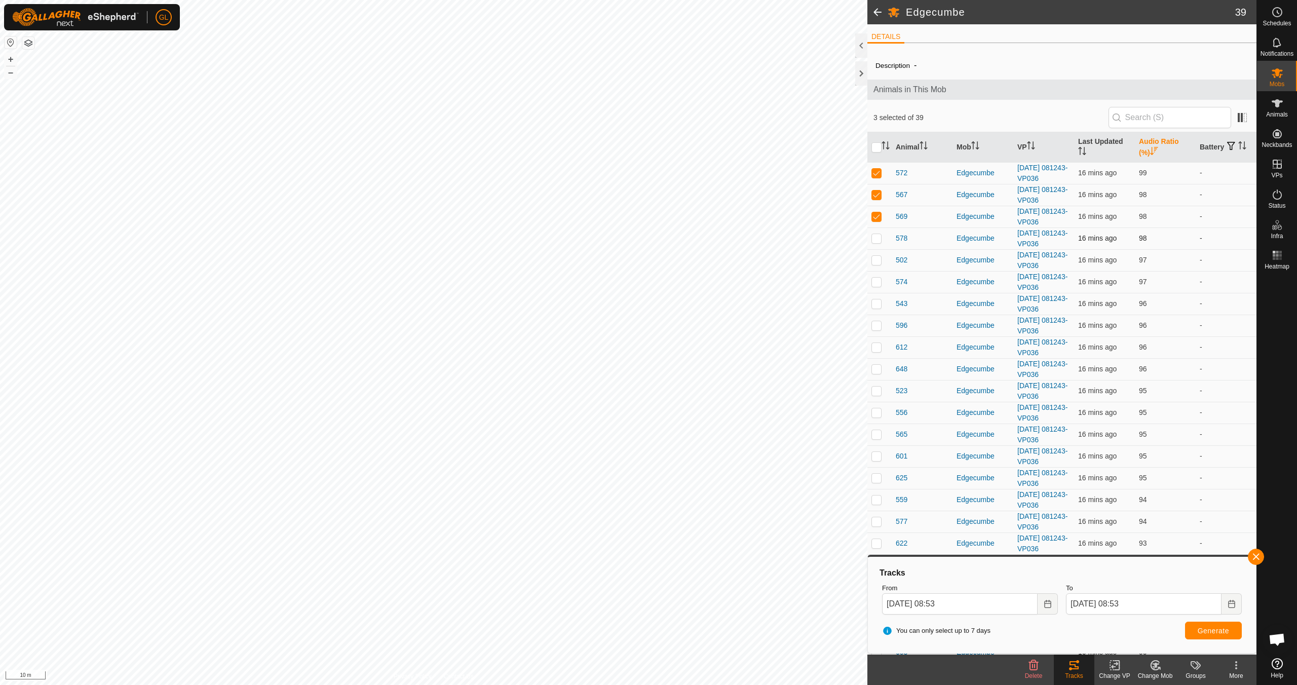
checkbox input "true"
click at [875, 261] on p-checkbox at bounding box center [876, 260] width 10 height 8
checkbox input "true"
click at [876, 282] on p-checkbox at bounding box center [876, 282] width 10 height 8
checkbox input "true"
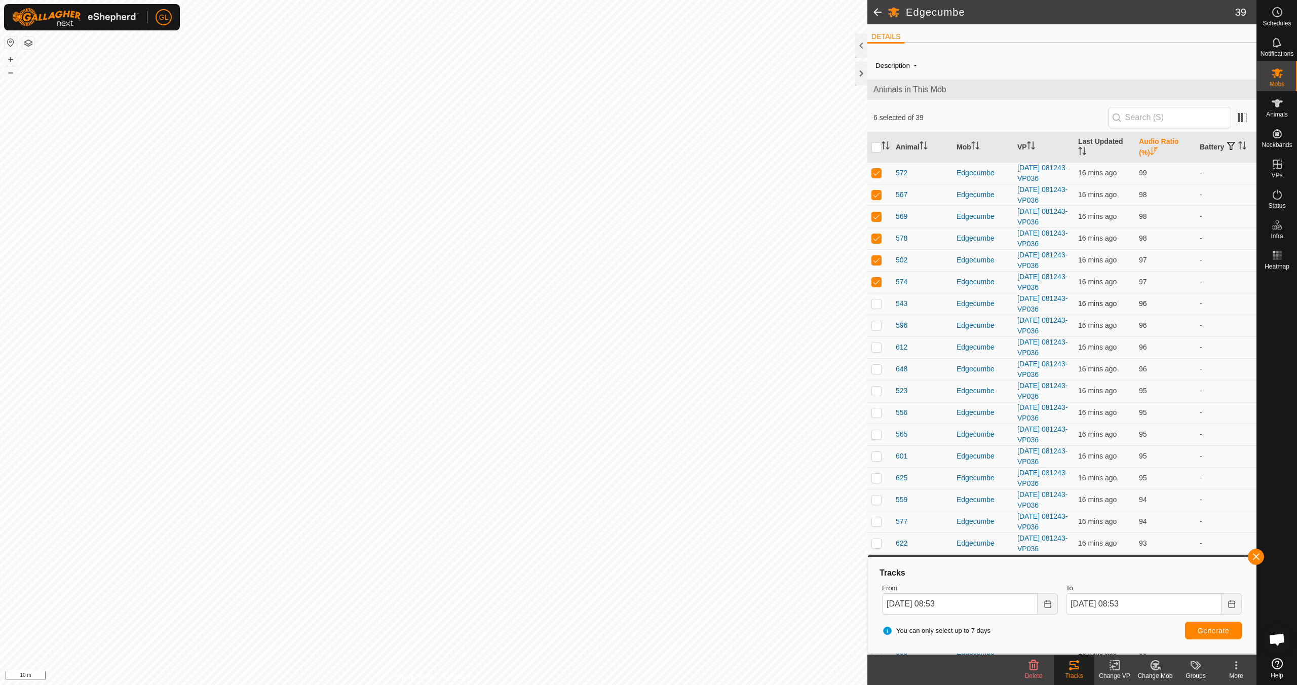
click at [873, 303] on p-checkbox at bounding box center [876, 303] width 10 height 8
checkbox input "true"
click at [874, 323] on p-checkbox at bounding box center [876, 325] width 10 height 8
checkbox input "true"
click at [875, 346] on p-checkbox at bounding box center [876, 347] width 10 height 8
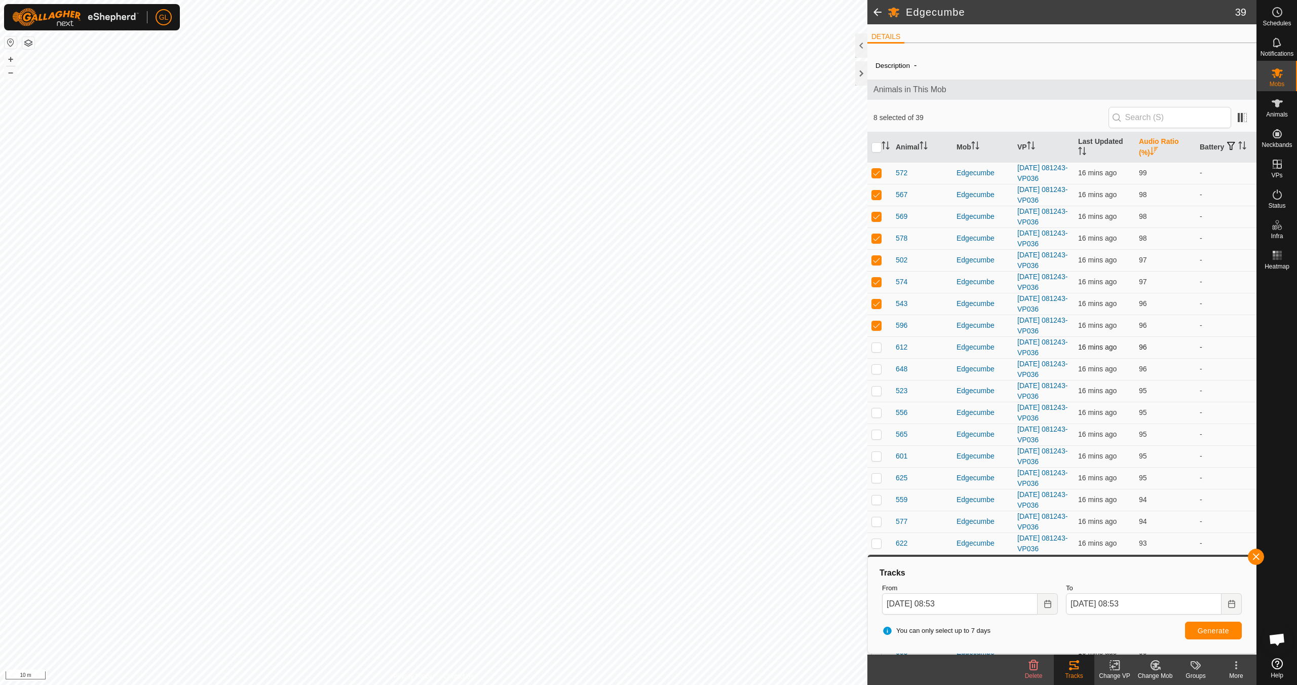
checkbox input "true"
click at [875, 370] on p-checkbox at bounding box center [876, 369] width 10 height 8
checkbox input "true"
click at [1257, 560] on button "button" at bounding box center [1255, 557] width 16 height 16
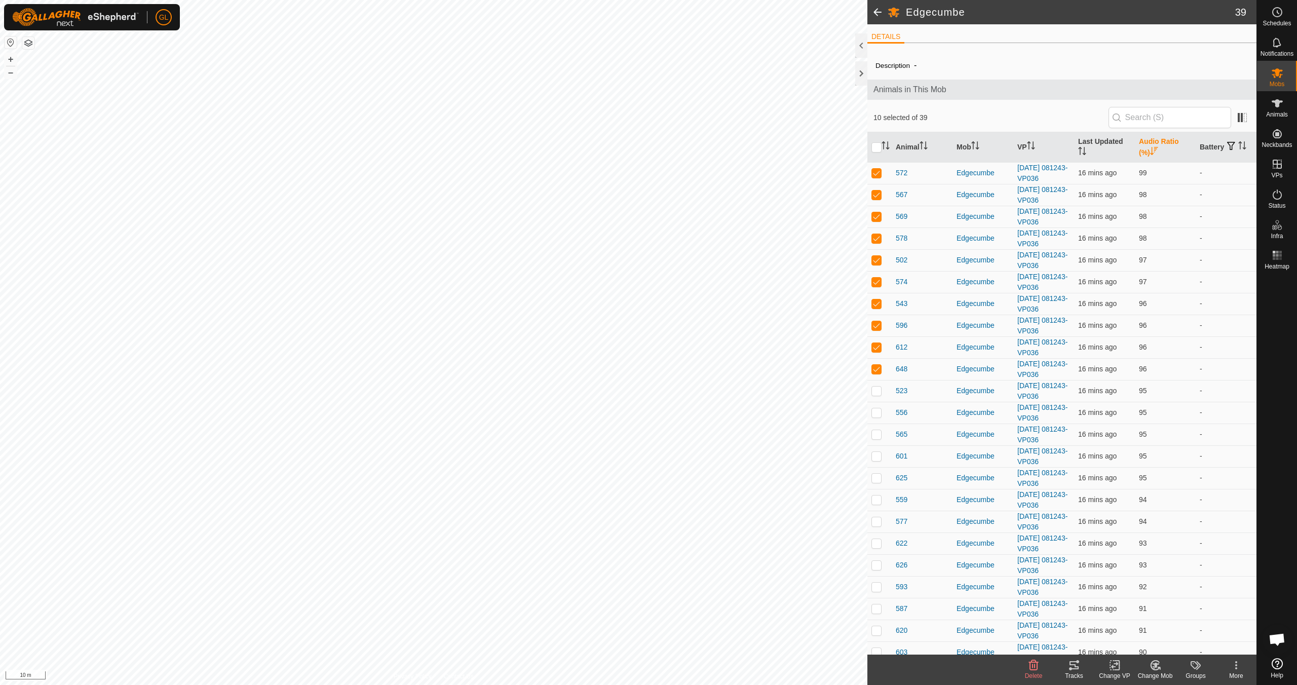
click at [1077, 672] on div "Tracks" at bounding box center [1073, 675] width 41 height 9
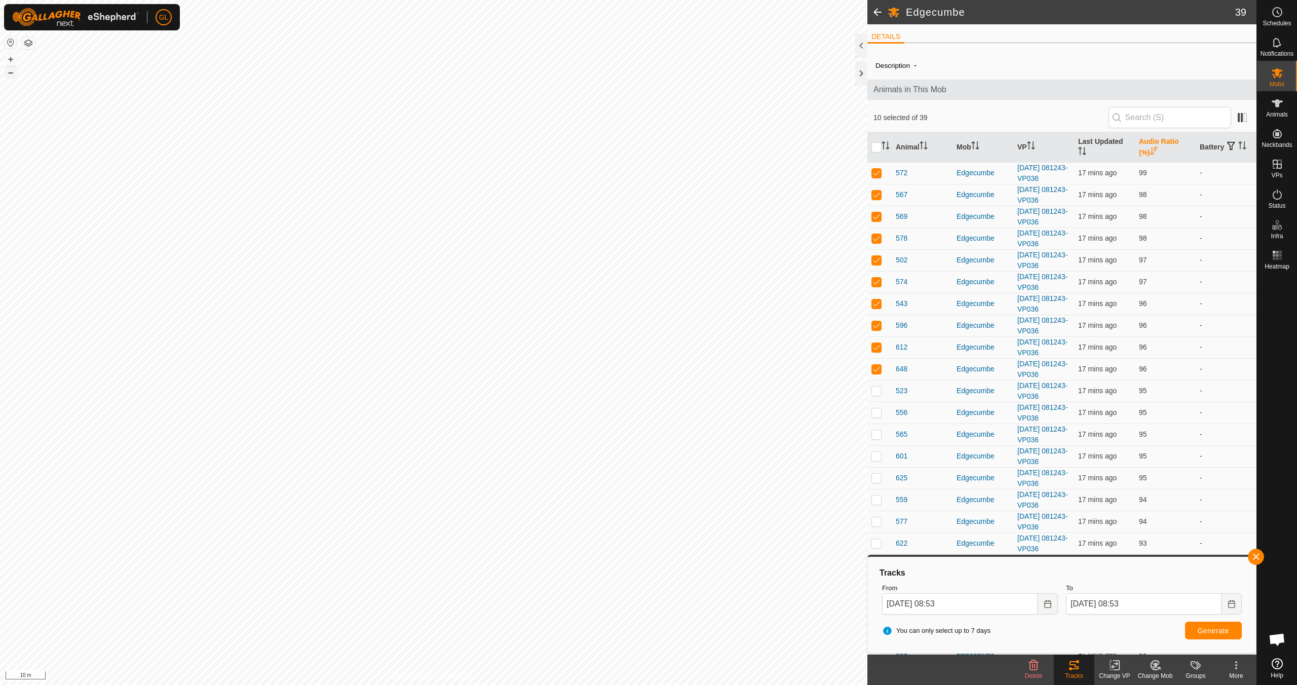
click at [10, 71] on button "–" at bounding box center [11, 72] width 12 height 12
click at [10, 70] on button "–" at bounding box center [11, 72] width 12 height 12
click at [1256, 557] on button "button" at bounding box center [1255, 557] width 16 height 16
